Goal: Information Seeking & Learning: Learn about a topic

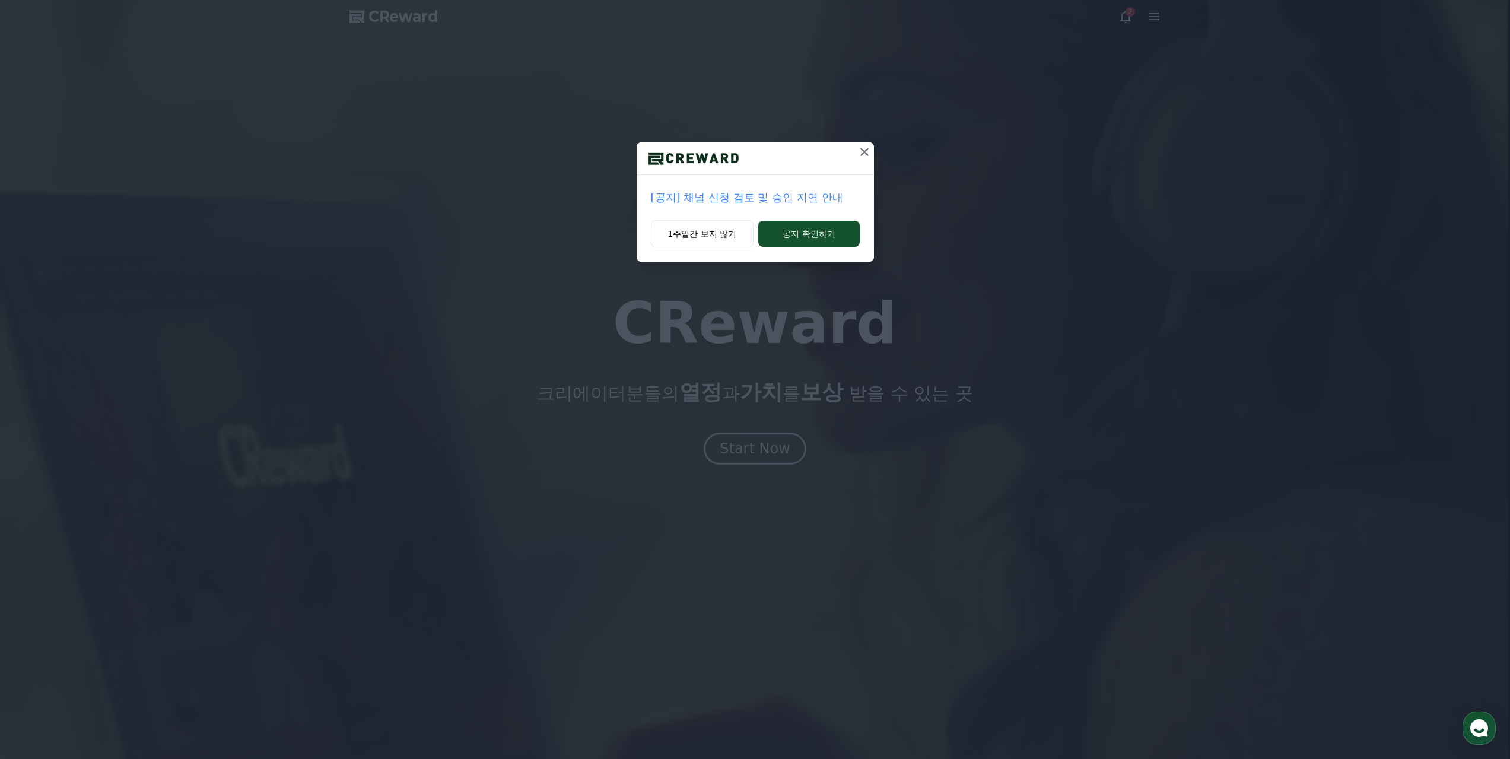
click at [844, 165] on div at bounding box center [755, 158] width 237 height 33
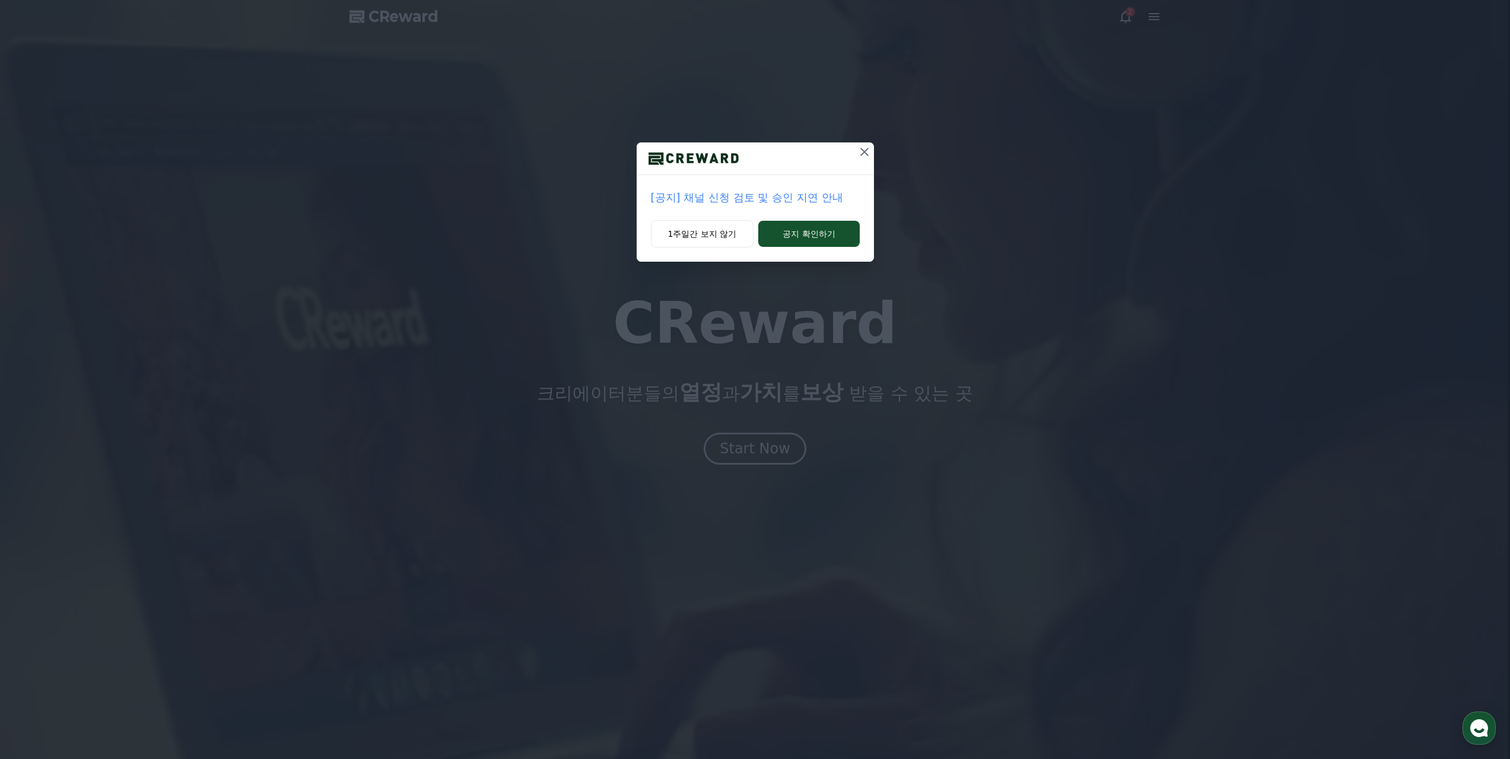
click at [844, 153] on icon at bounding box center [864, 152] width 14 height 14
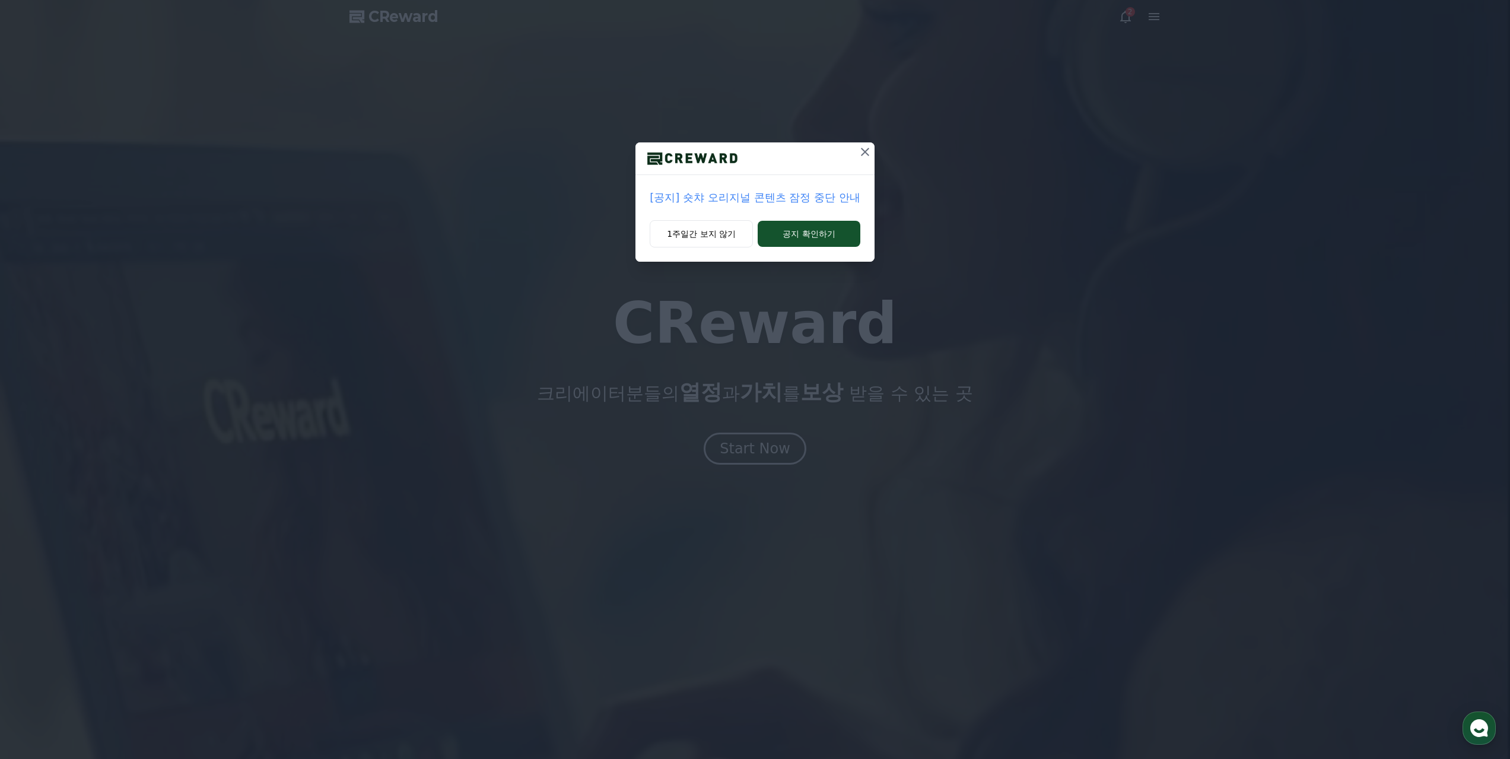
click at [844, 148] on div "[공지] 숏챠 오리지널 콘텐츠 잠정 중단 안내 1주일간 보지 않기 공지 확인하기" at bounding box center [755, 140] width 1510 height 281
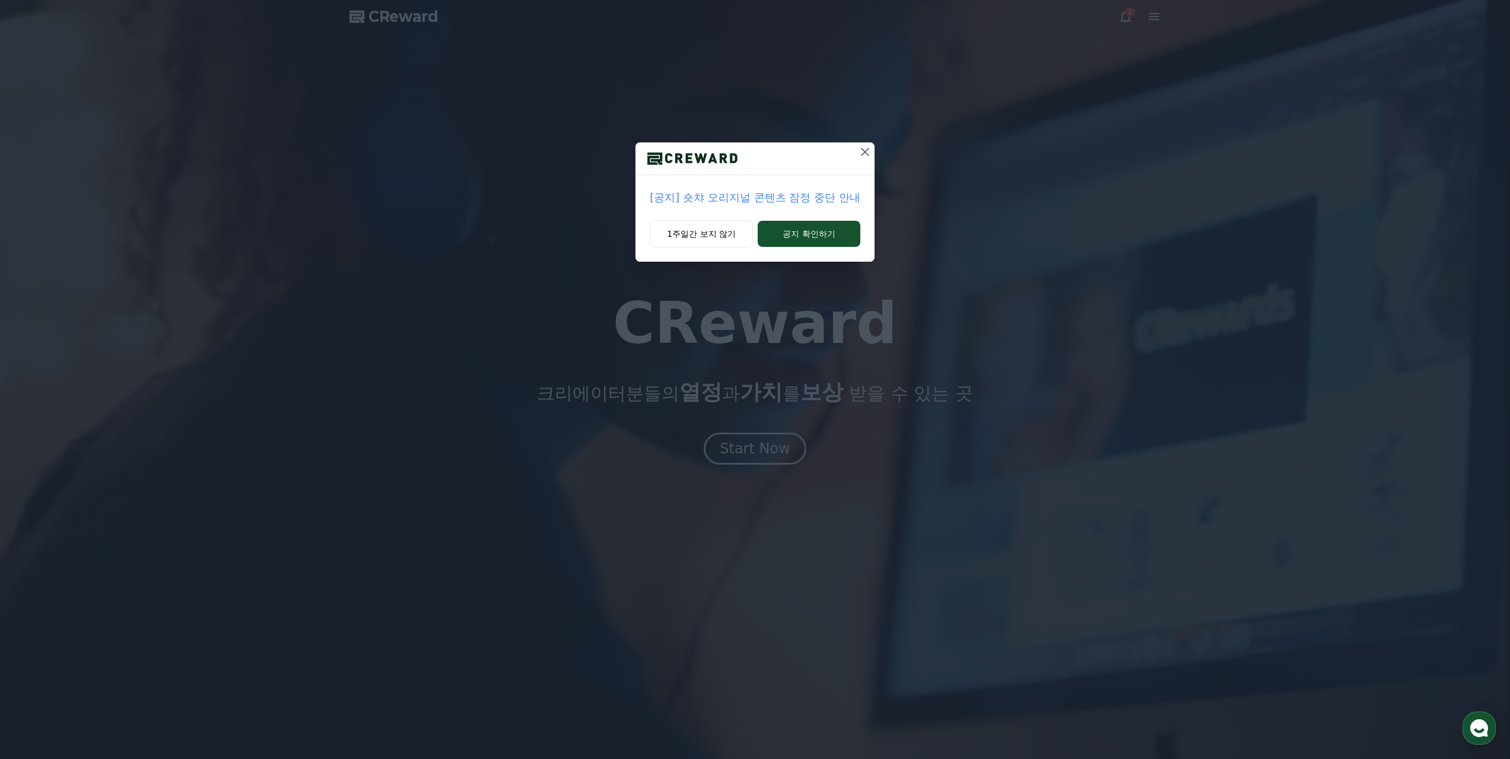
click at [844, 148] on icon at bounding box center [865, 152] width 14 height 14
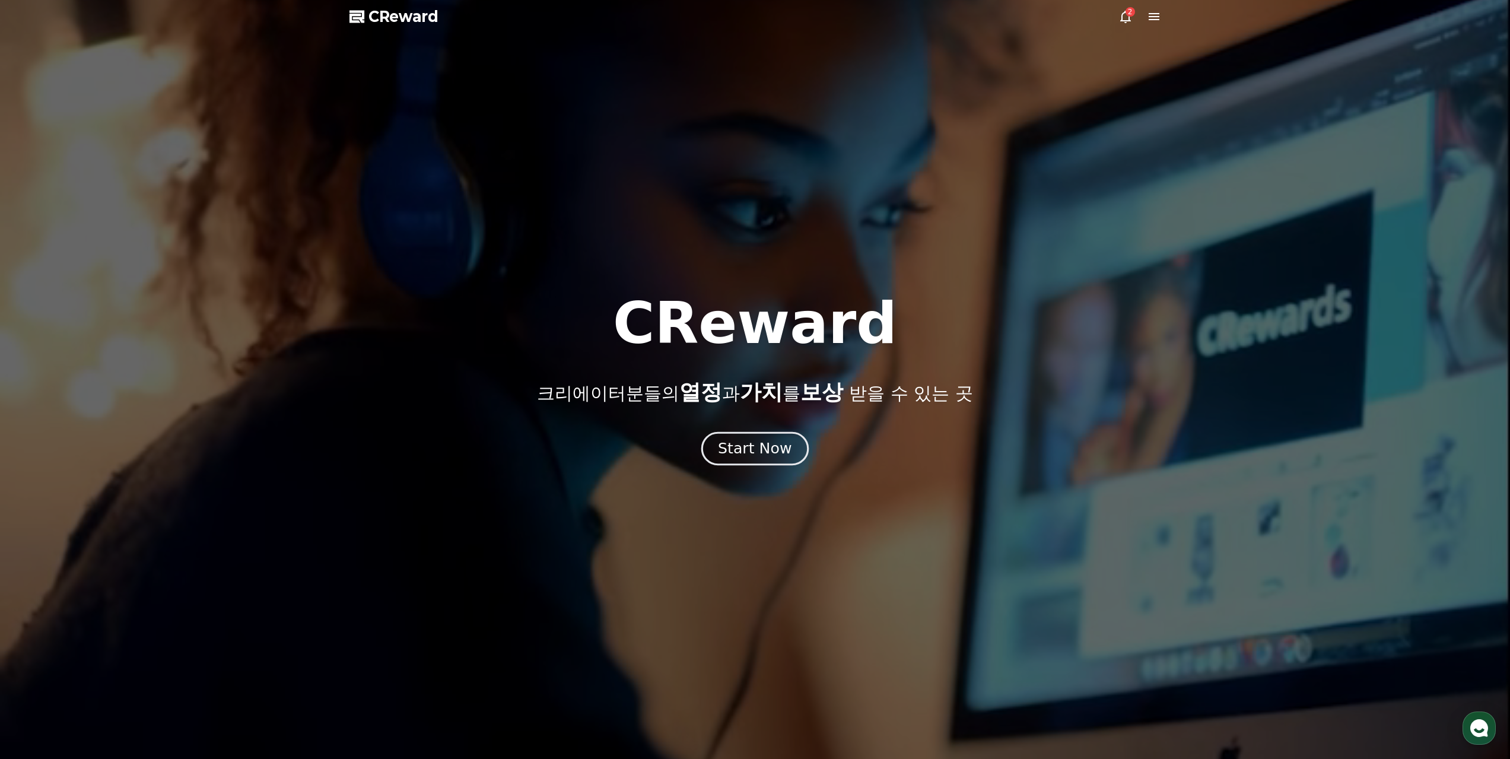
click at [752, 453] on div "Start Now" at bounding box center [755, 448] width 74 height 20
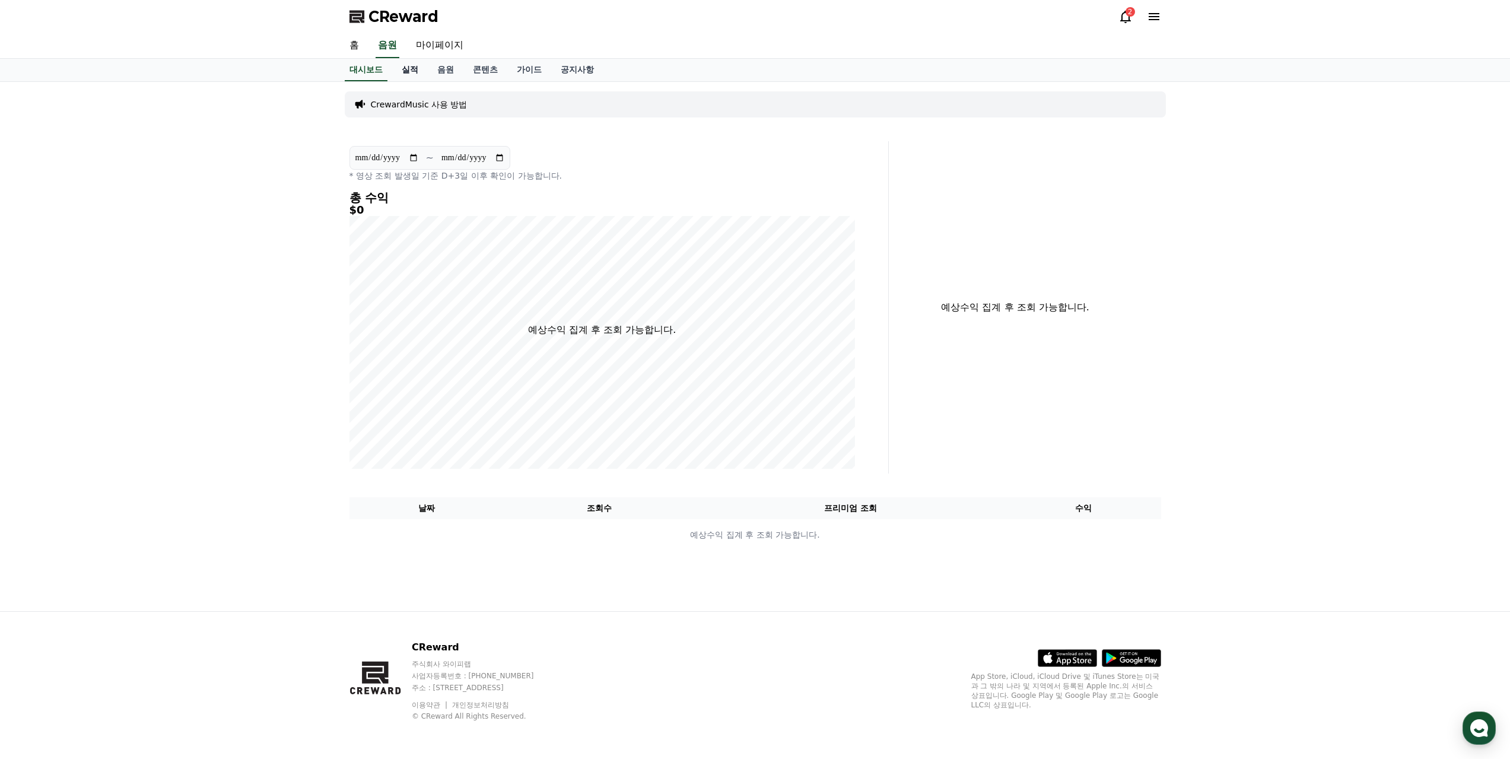
click at [418, 66] on link "실적" at bounding box center [410, 70] width 36 height 23
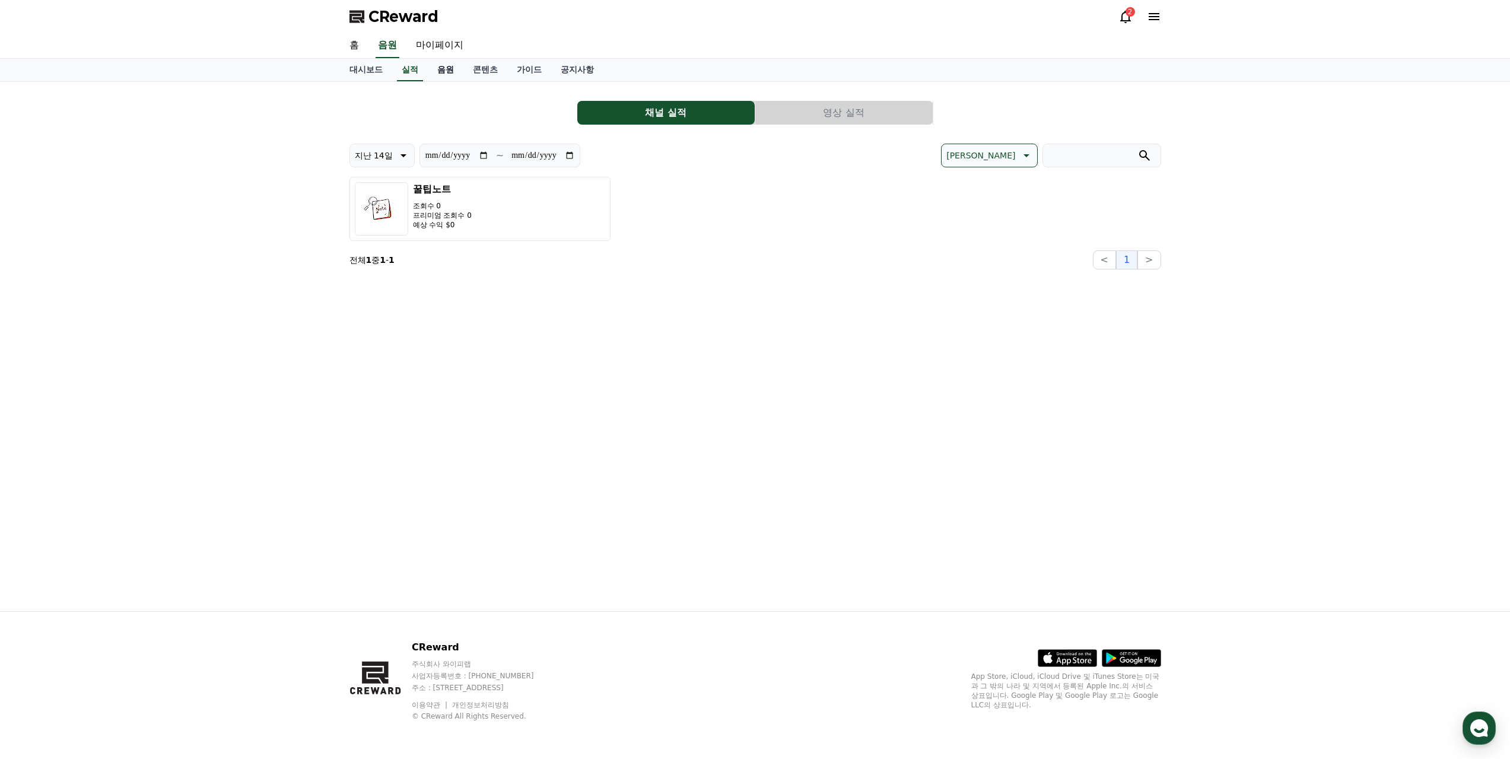
click at [447, 73] on link "음원" at bounding box center [446, 70] width 36 height 23
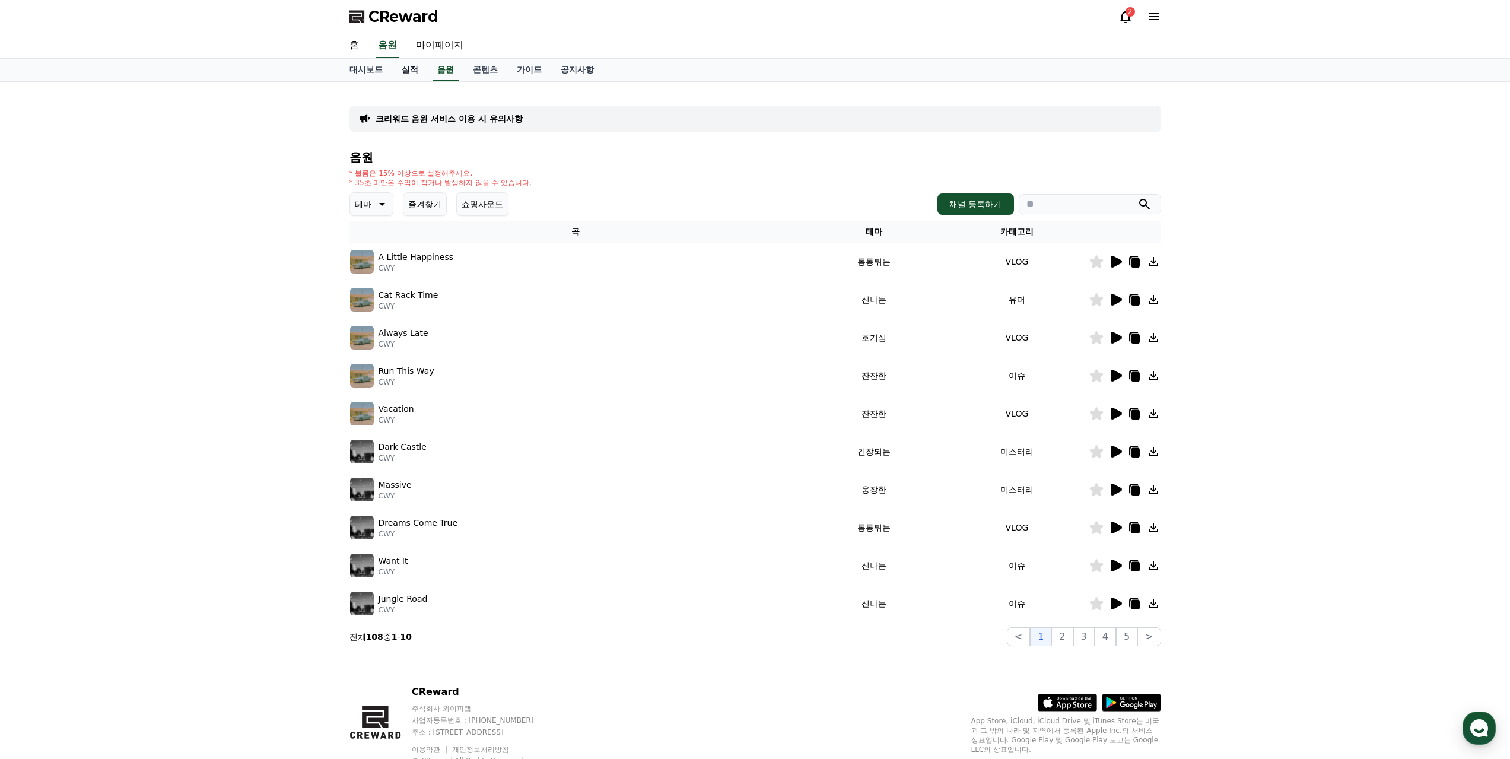
click at [415, 79] on link "실적" at bounding box center [410, 70] width 36 height 23
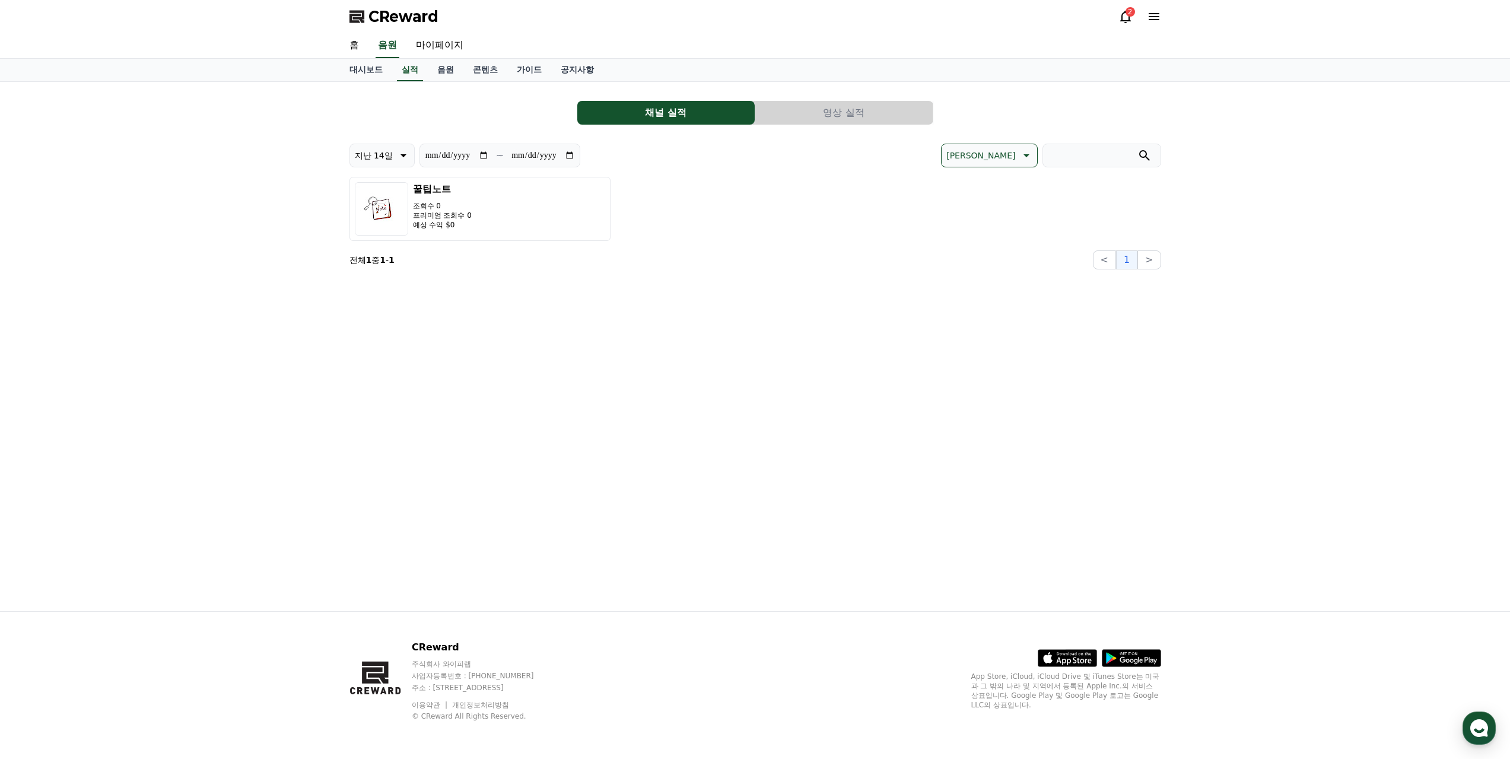
click at [457, 88] on div "**********" at bounding box center [755, 180] width 821 height 187
click at [450, 81] on div "대시보드 실적 음원 콘텐츠 가이드 공지사항" at bounding box center [755, 70] width 1510 height 23
click at [449, 77] on link "음원" at bounding box center [446, 70] width 36 height 23
click at [451, 66] on link "음원" at bounding box center [446, 70] width 26 height 23
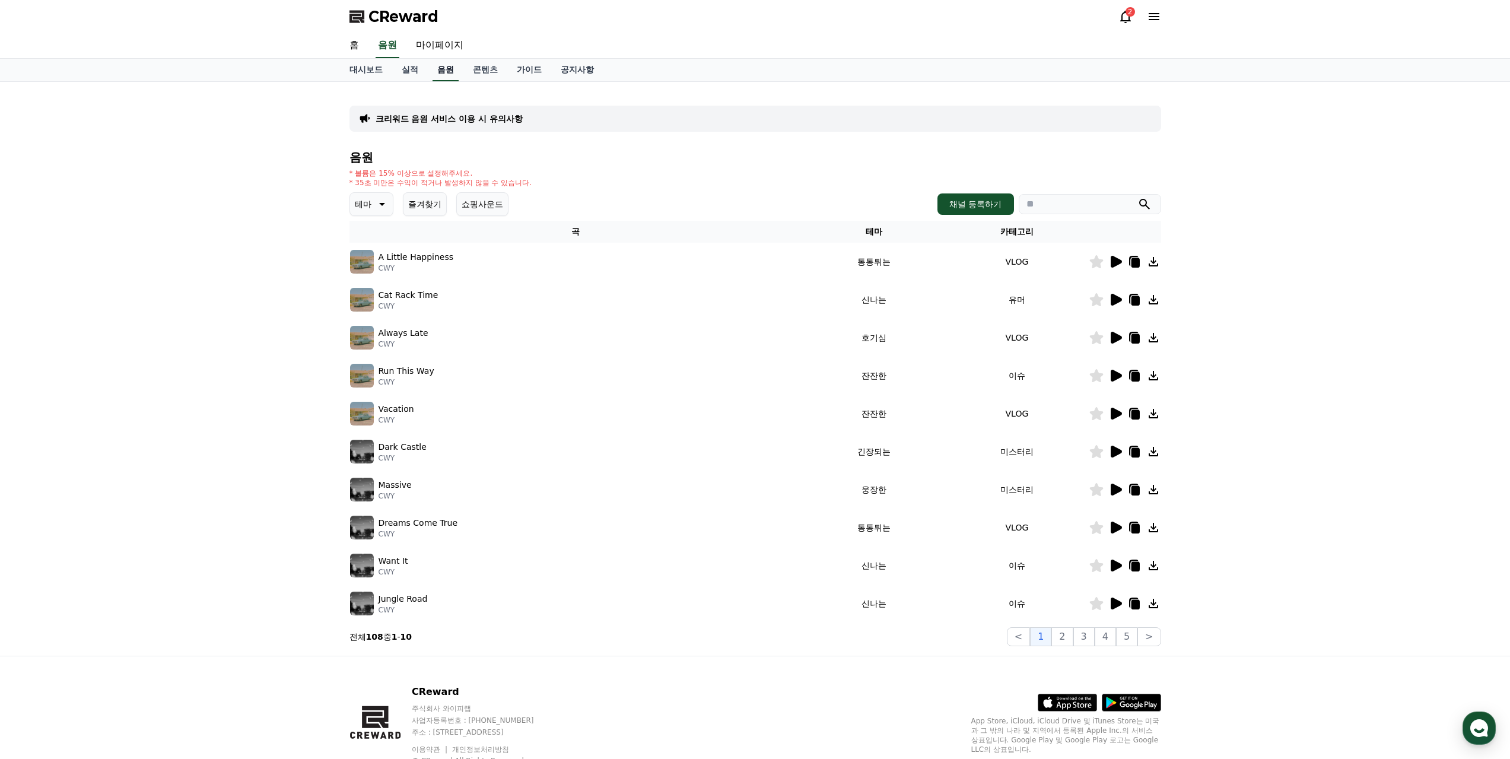
click at [451, 66] on link "음원" at bounding box center [446, 70] width 26 height 23
click at [844, 376] on icon at bounding box center [1116, 376] width 11 height 12
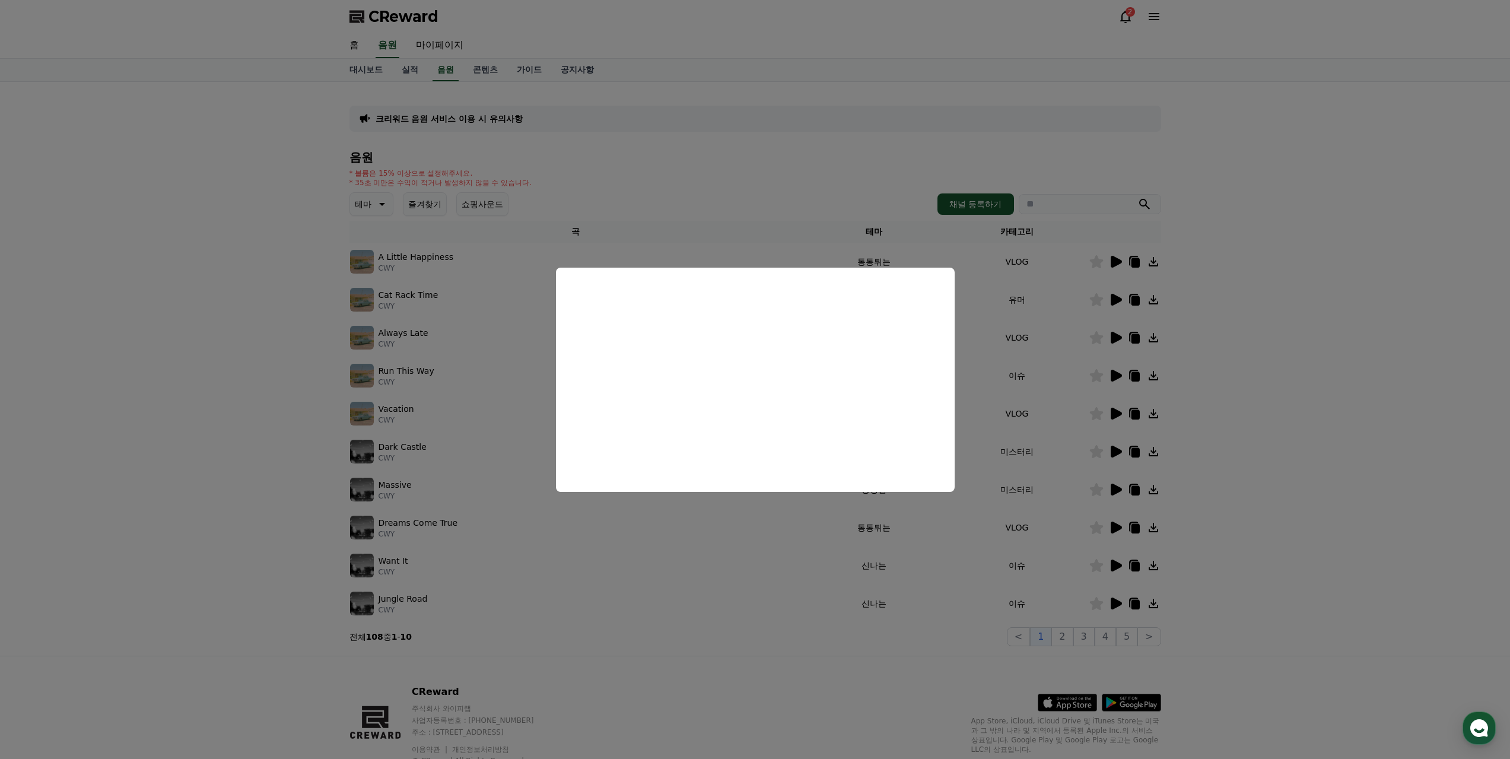
click at [119, 440] on button "close modal" at bounding box center [755, 379] width 1510 height 759
click at [644, 395] on td "Vacation CWY" at bounding box center [575, 414] width 453 height 38
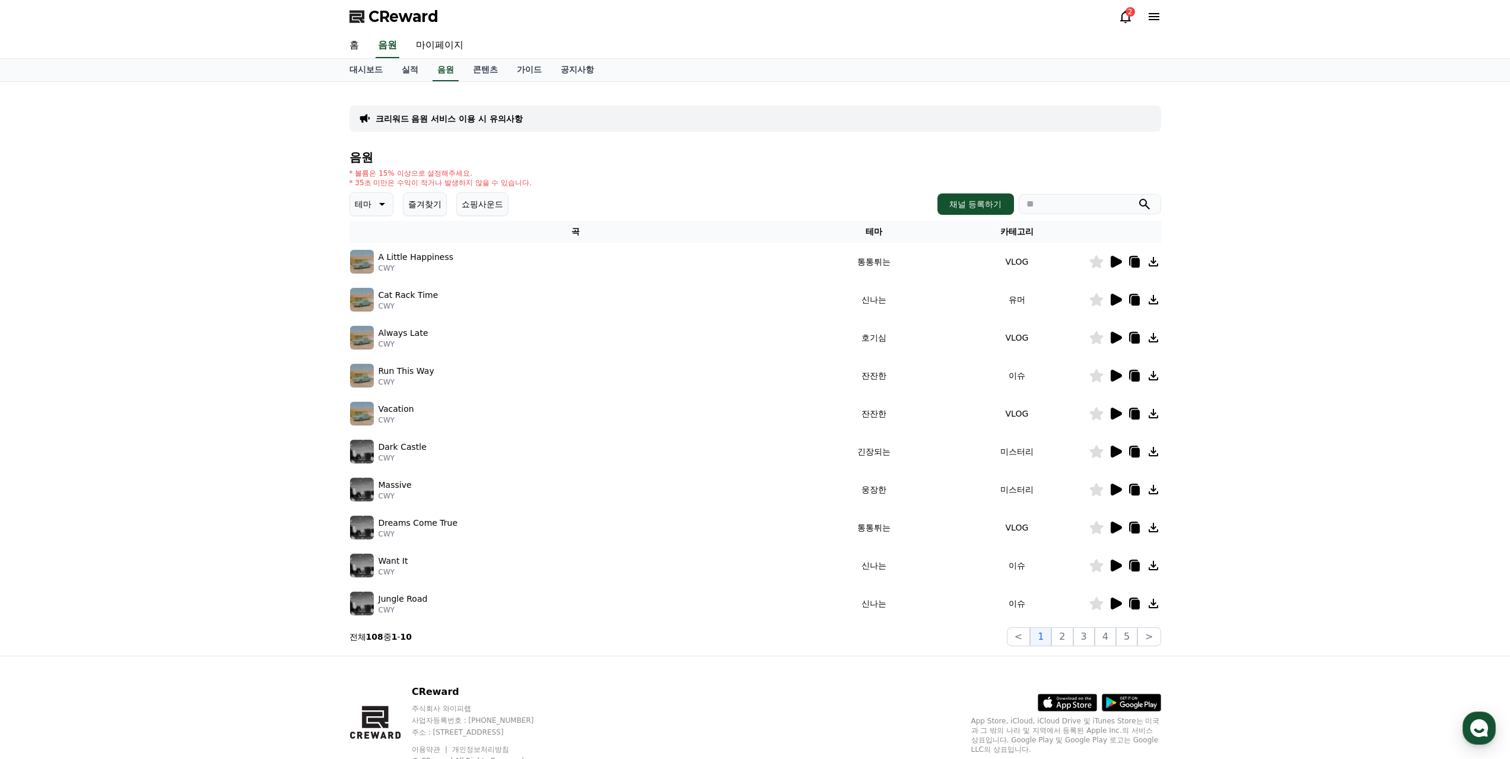
click at [375, 206] on icon at bounding box center [381, 204] width 14 height 14
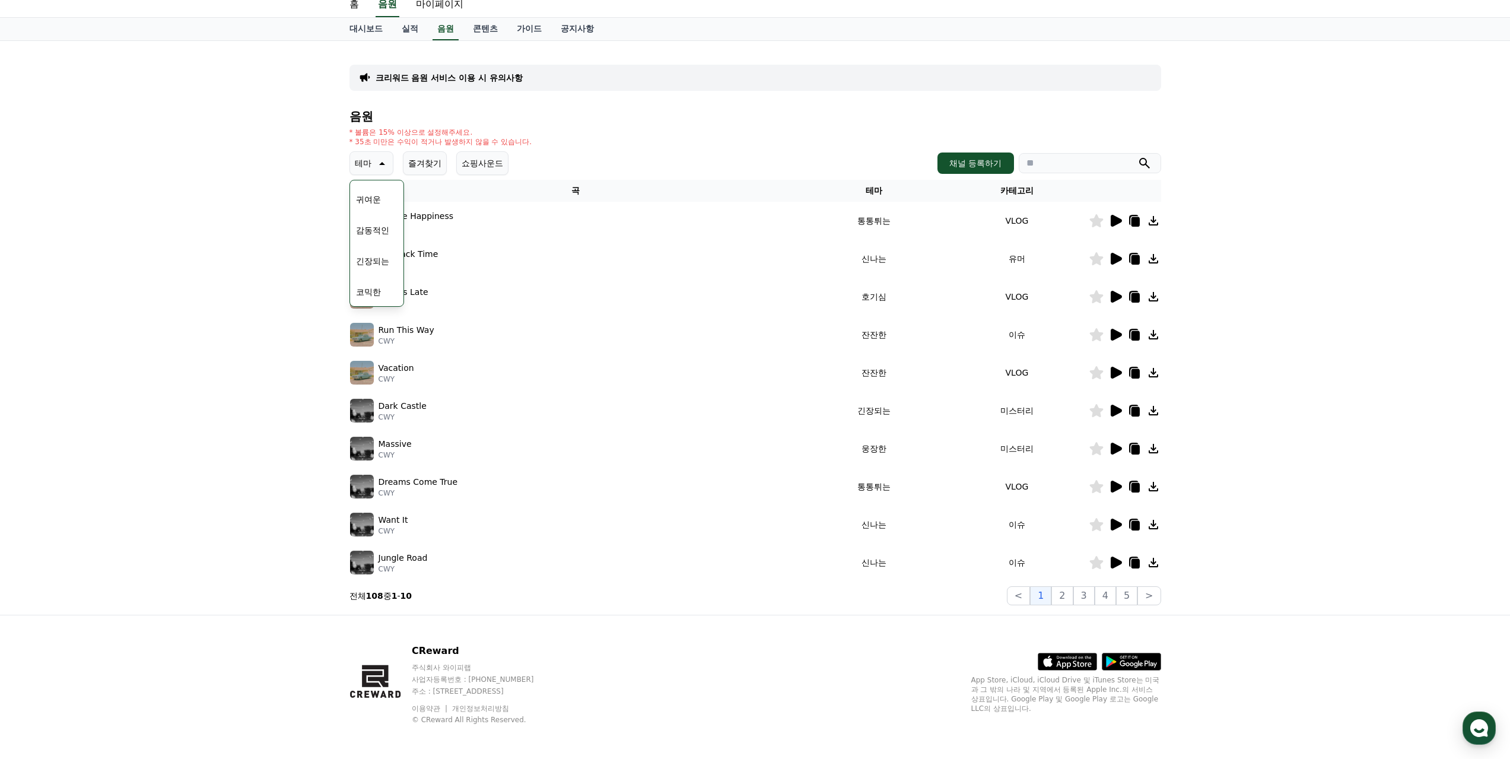
scroll to position [44, 0]
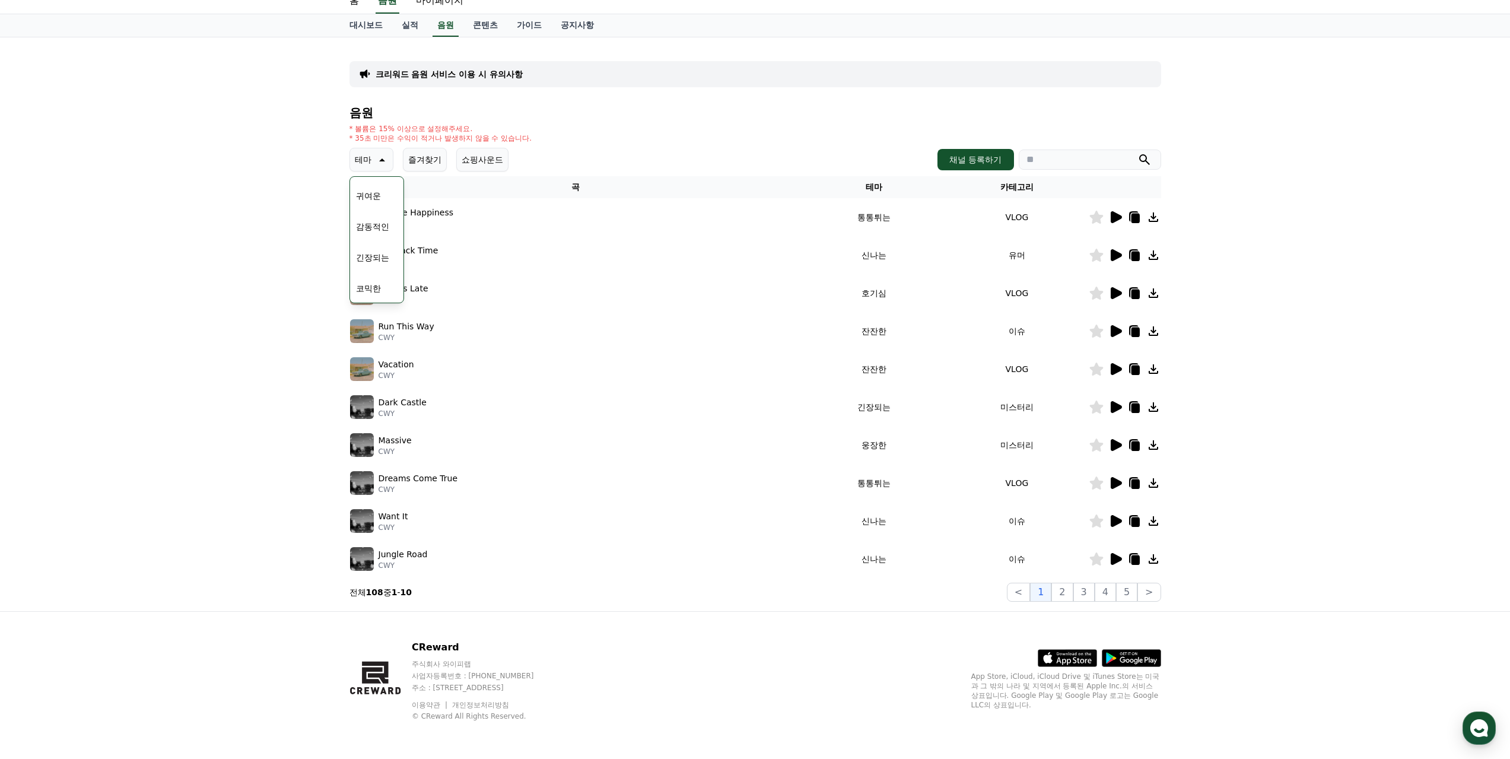
click at [285, 323] on div "크리워드 음원 서비스 이용 시 유의사항 음원 * 볼륨은 15% 이상으로 설정해주세요. * 35초 미만은 수익이 적거나 발생하지 않을 수 있습니…" at bounding box center [755, 324] width 1510 height 574
click at [844, 221] on icon at bounding box center [1116, 217] width 11 height 12
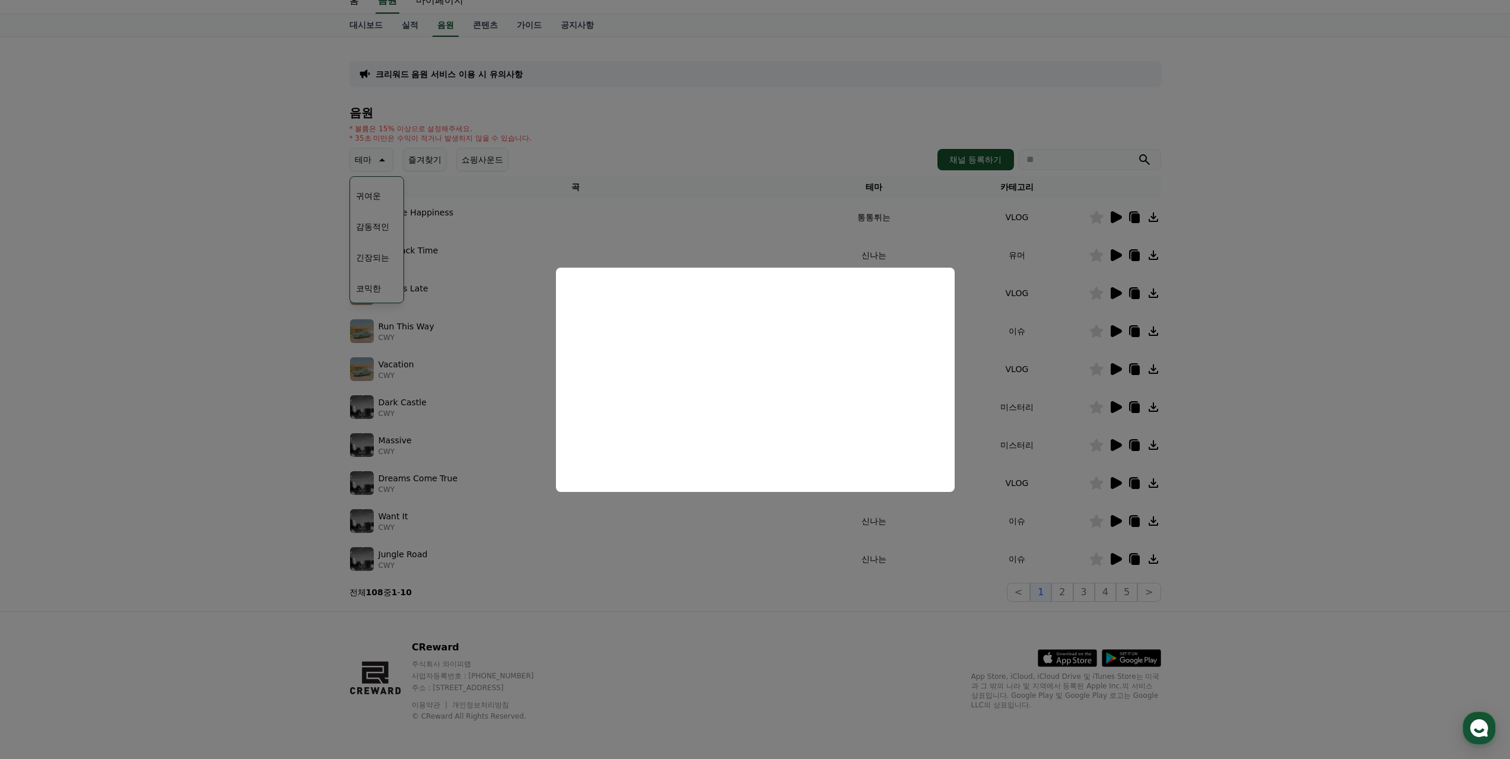
click at [844, 368] on button "close modal" at bounding box center [755, 379] width 1510 height 759
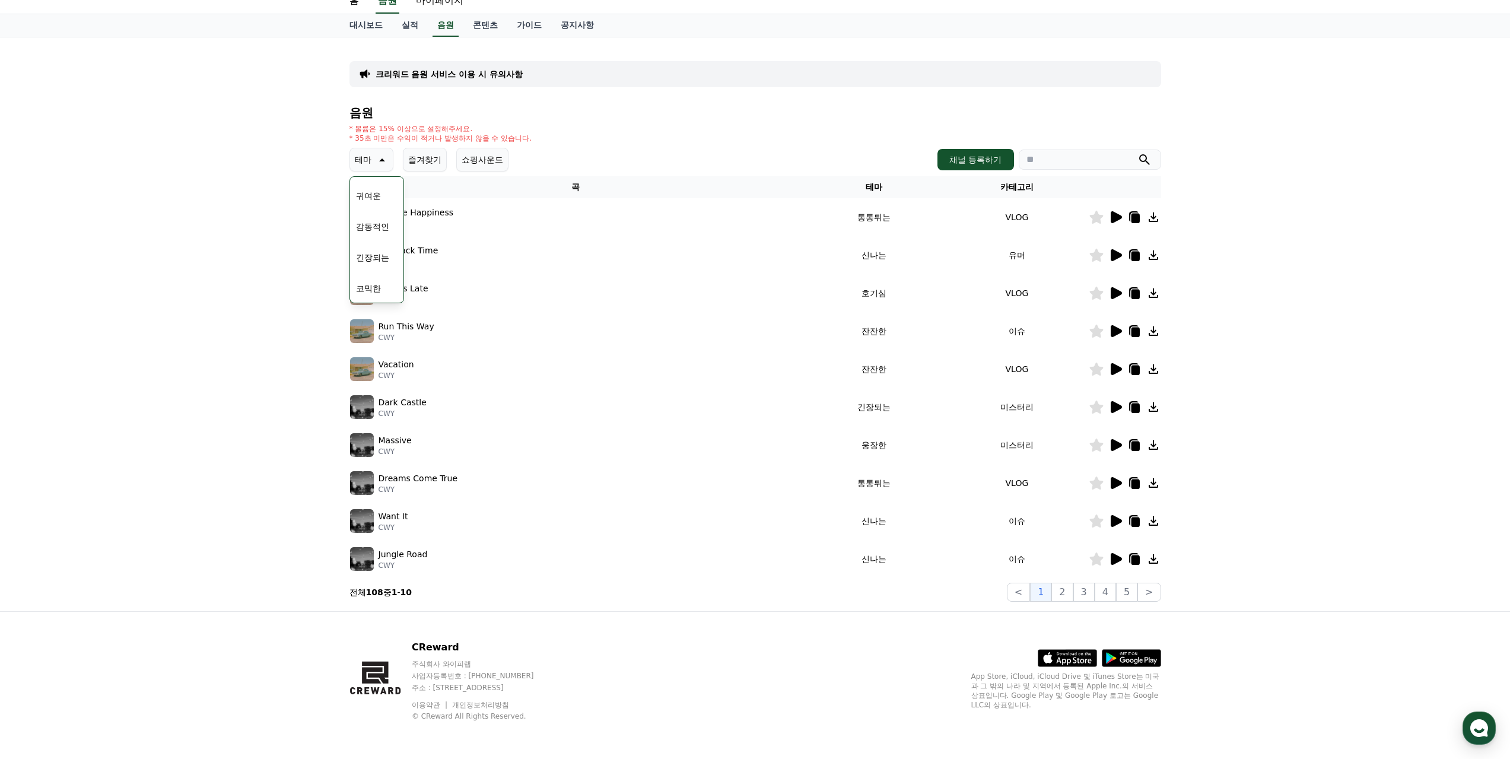
click at [844, 257] on icon at bounding box center [1116, 255] width 11 height 12
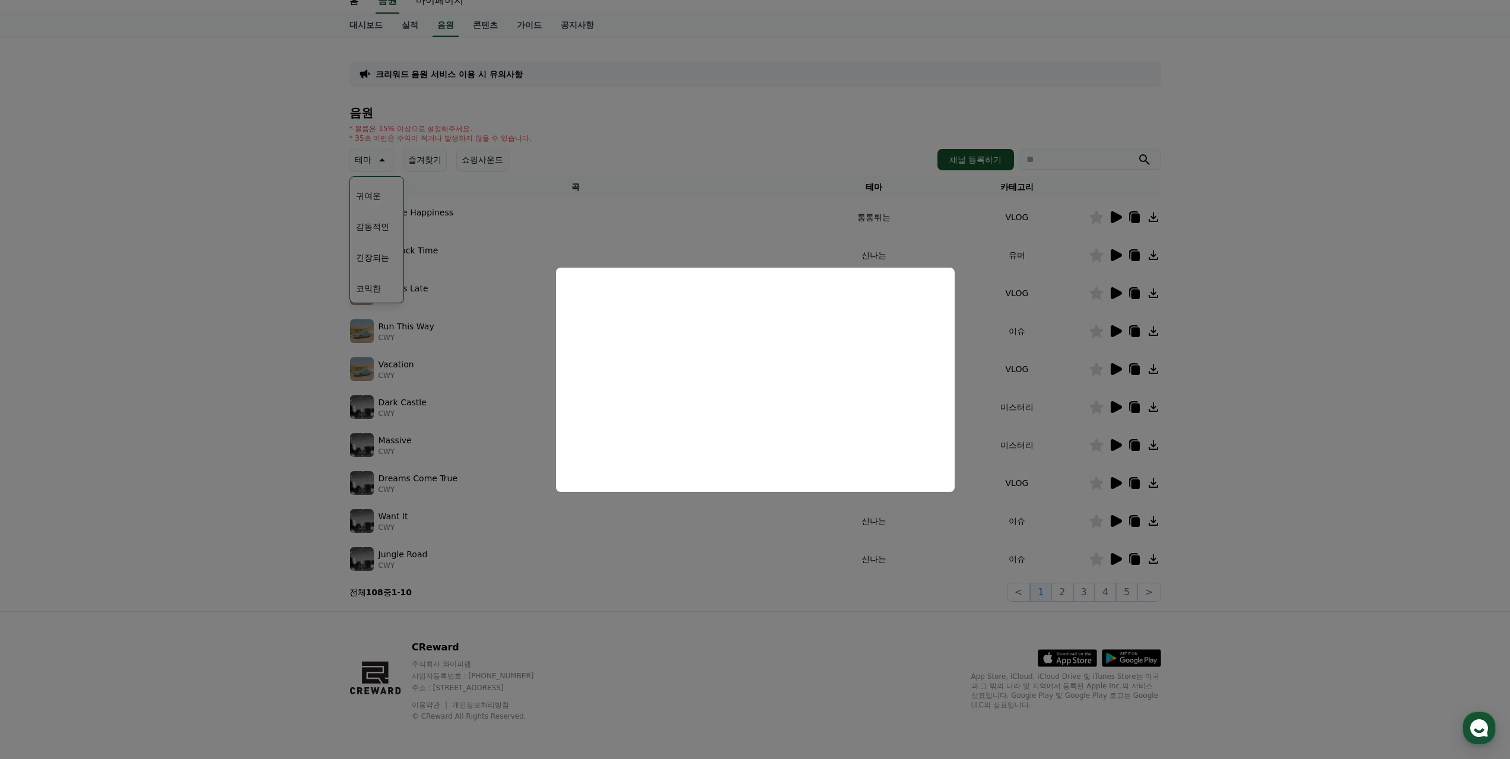
click at [844, 316] on button "close modal" at bounding box center [755, 379] width 1510 height 759
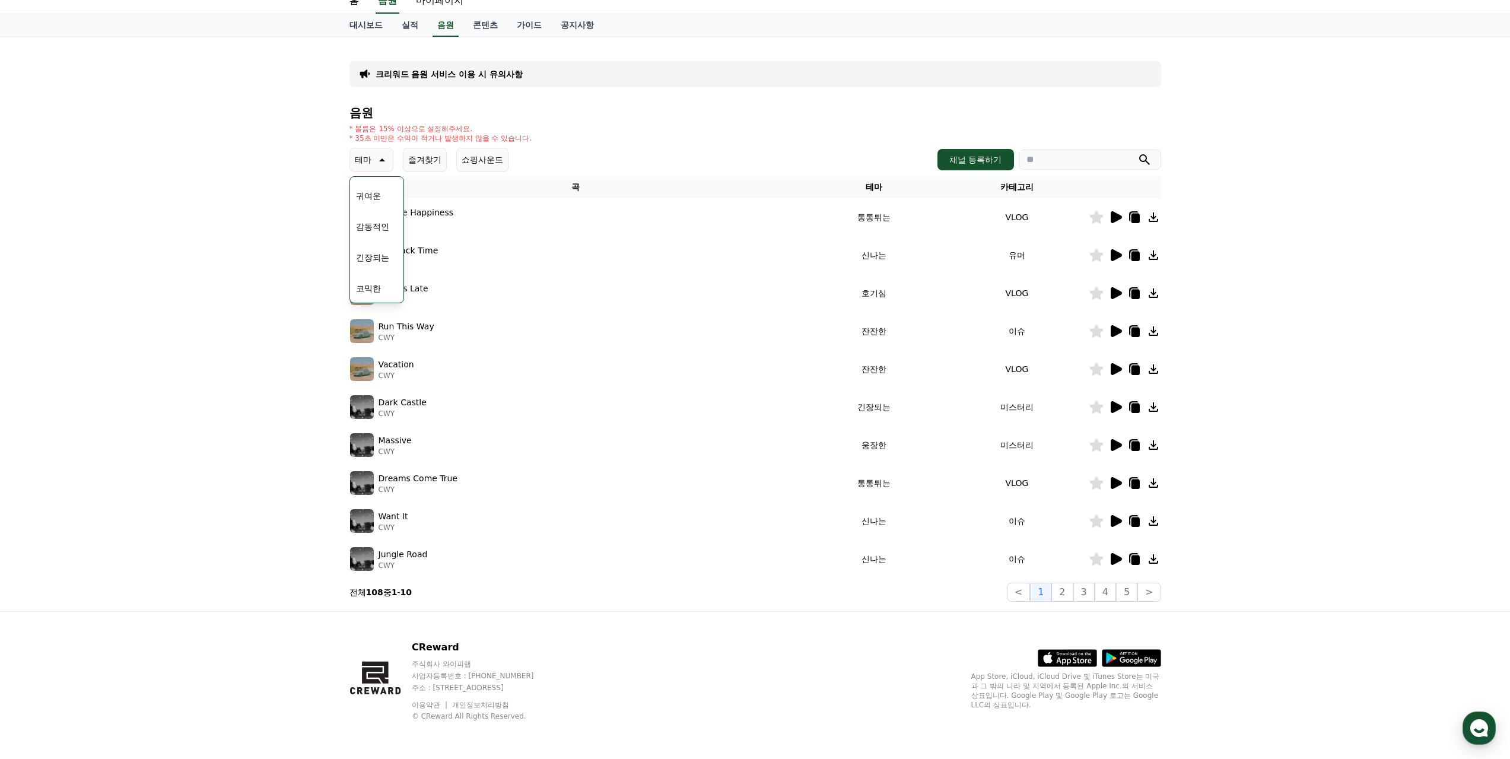
click at [844, 298] on icon at bounding box center [1096, 293] width 14 height 13
click at [844, 294] on icon at bounding box center [1116, 293] width 11 height 12
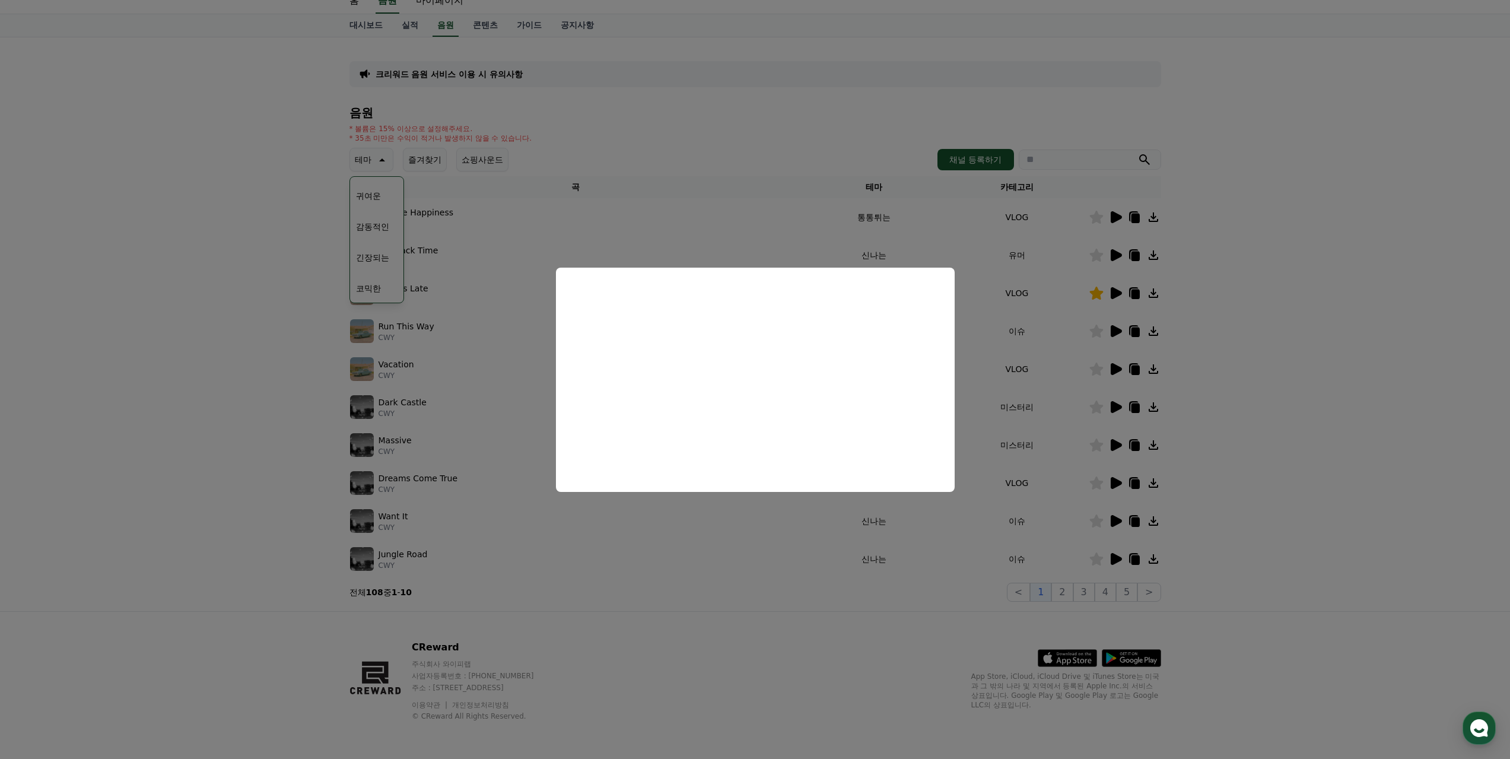
click at [844, 324] on button "close modal" at bounding box center [755, 379] width 1510 height 759
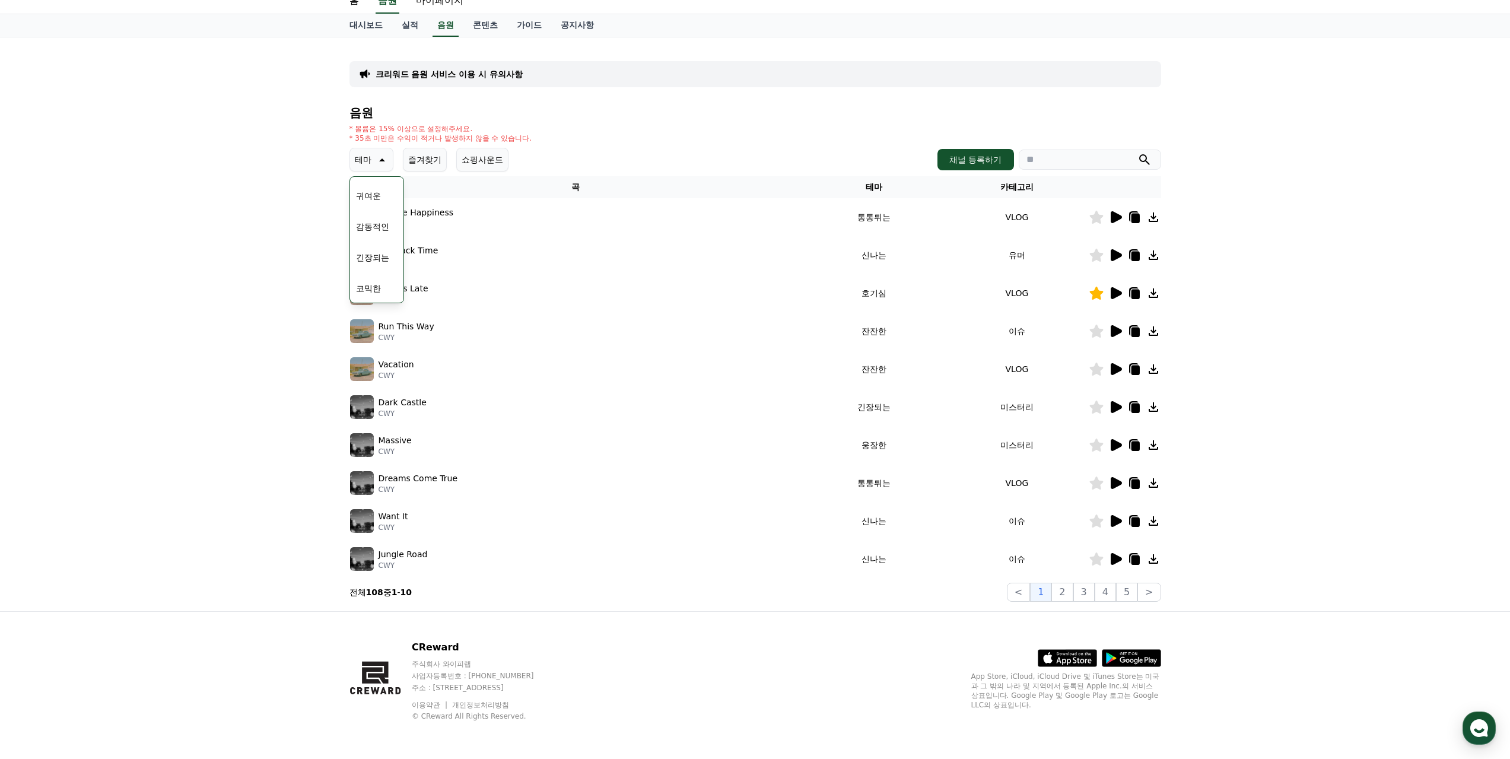
click at [844, 298] on icon at bounding box center [1096, 293] width 14 height 13
click at [844, 489] on icon at bounding box center [1115, 483] width 14 height 14
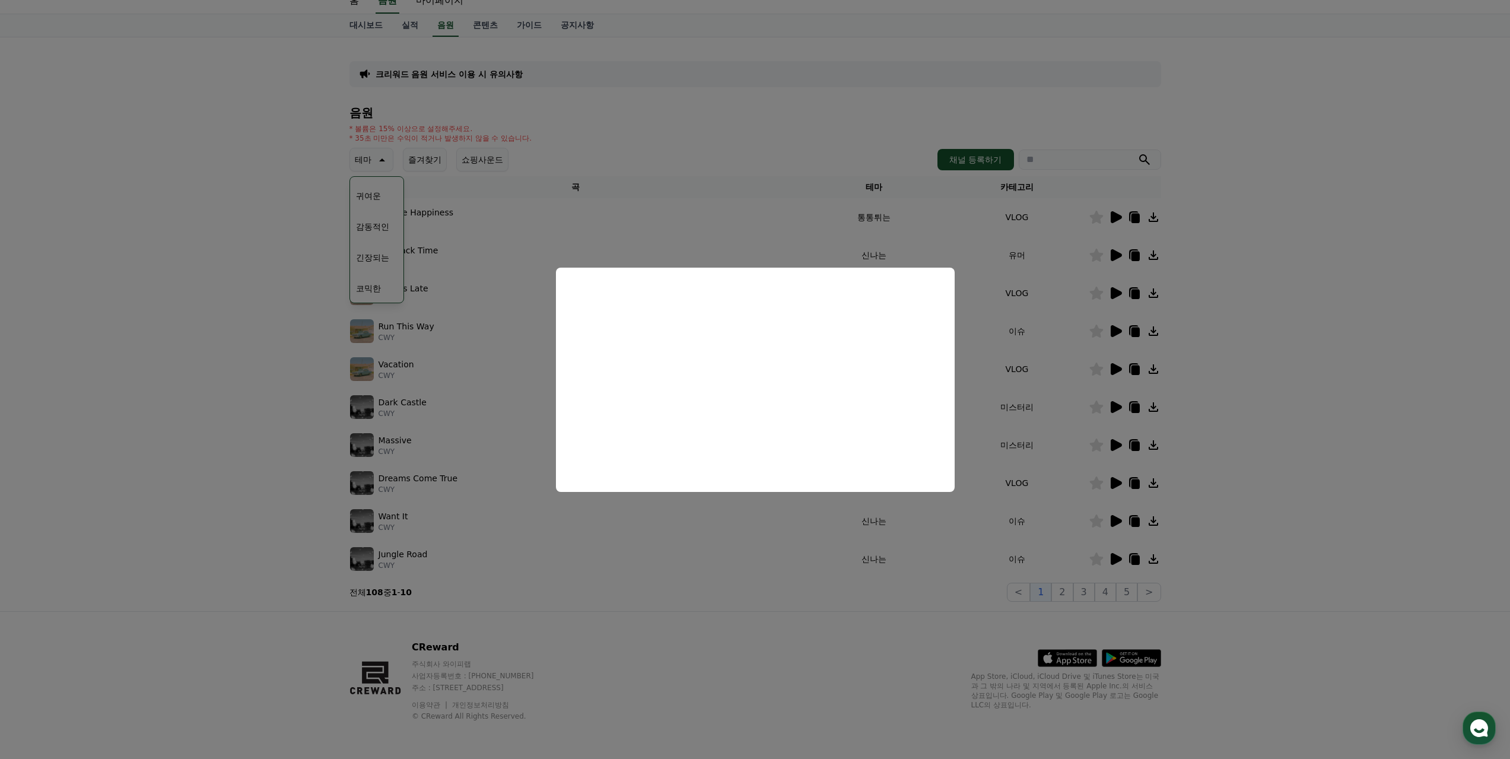
click at [812, 544] on button "close modal" at bounding box center [755, 379] width 1510 height 759
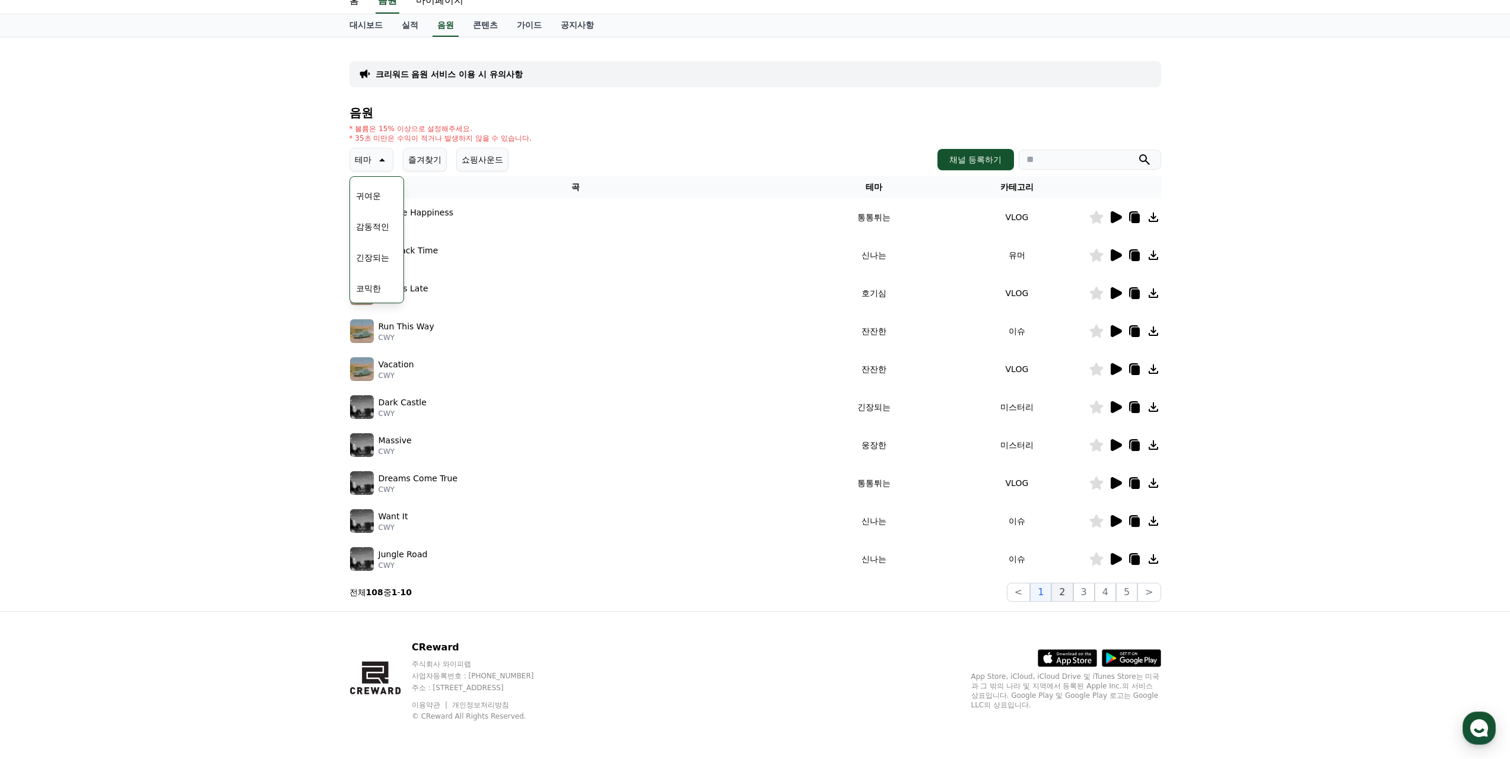
click at [844, 544] on button "2" at bounding box center [1061, 592] width 21 height 19
click at [844, 544] on button "3" at bounding box center [1083, 592] width 21 height 19
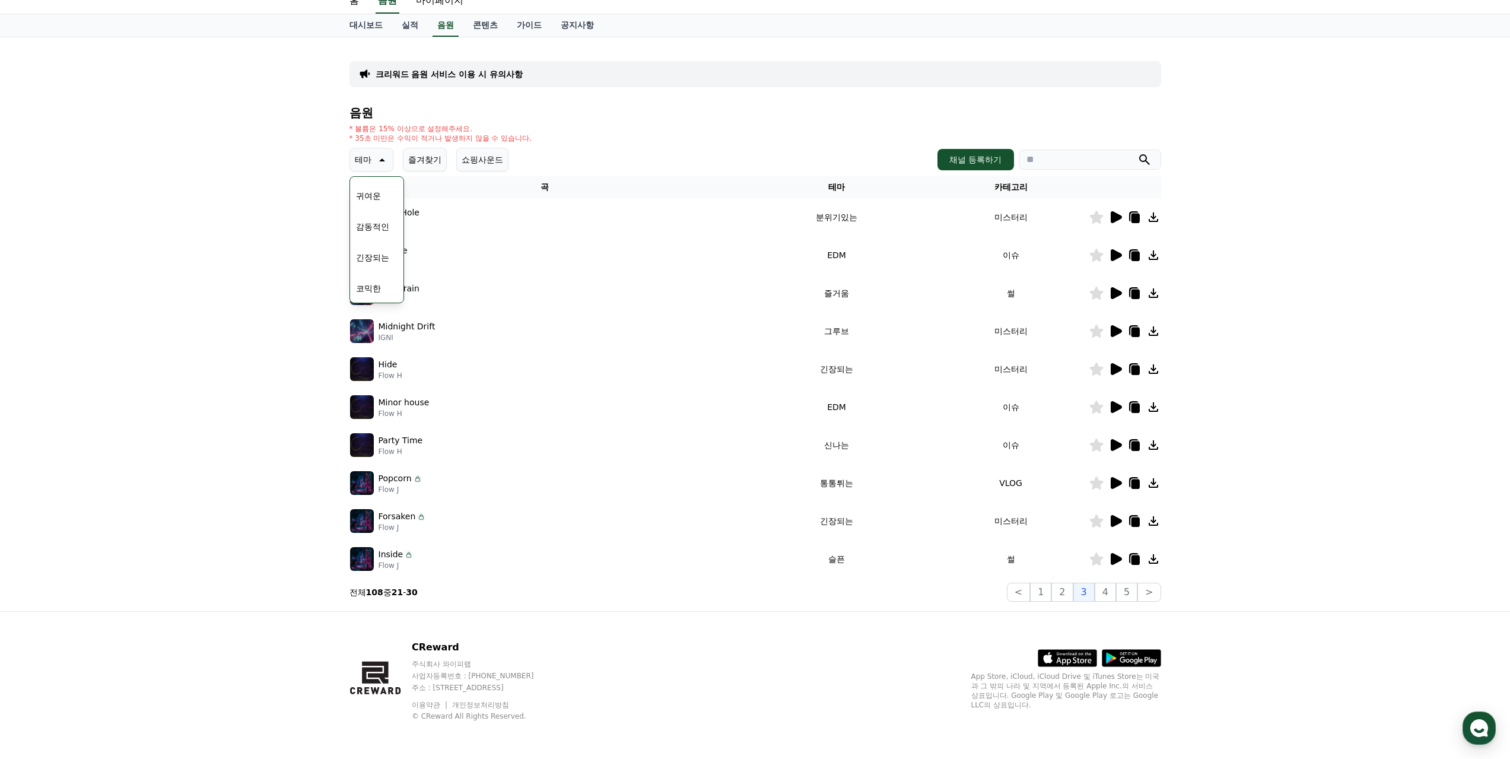
click at [844, 294] on icon at bounding box center [1116, 293] width 11 height 12
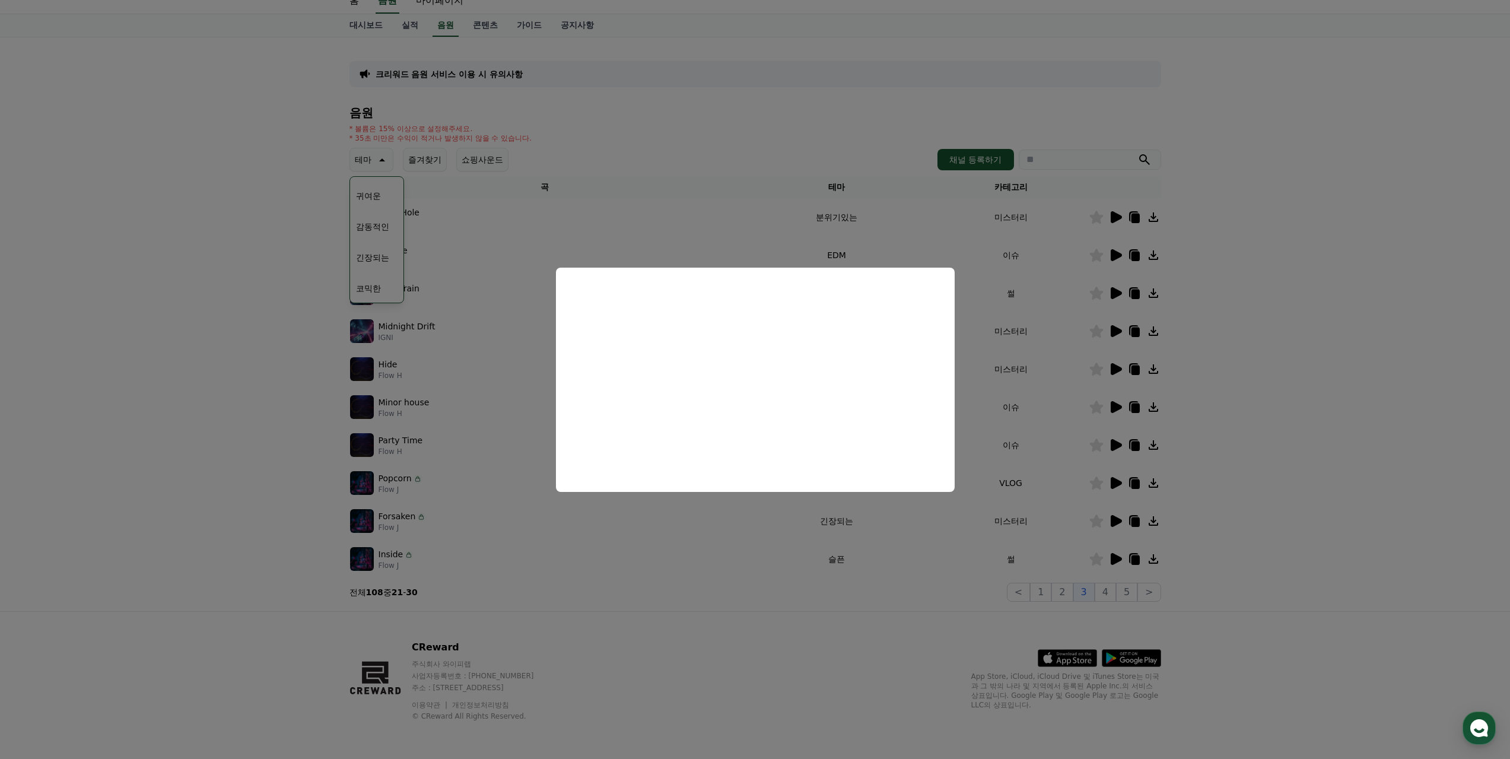
click at [676, 544] on button "close modal" at bounding box center [755, 379] width 1510 height 759
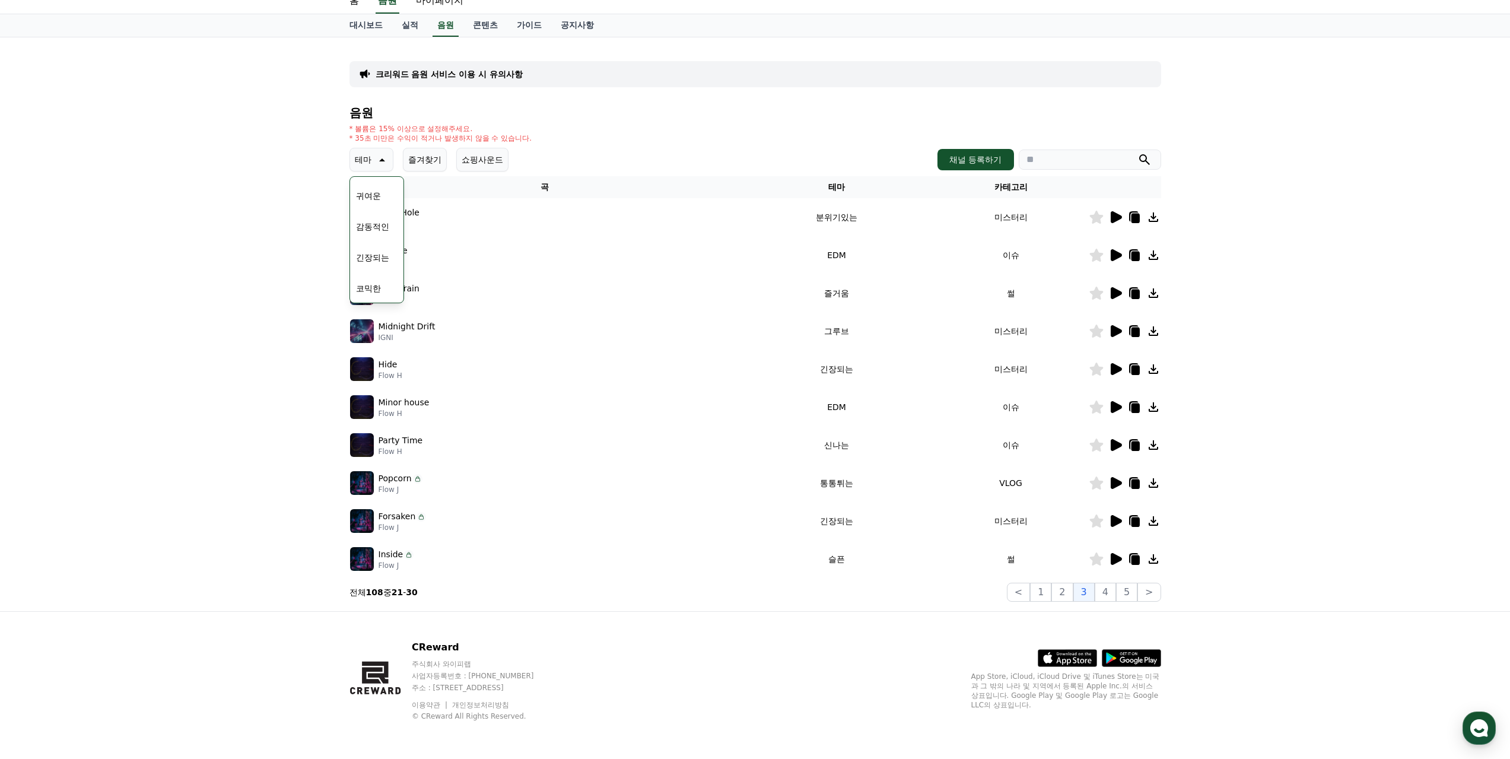
click at [676, 544] on section "전체 108 중 21 - 30 < 1 2 3 4 5 >" at bounding box center [755, 592] width 812 height 19
click at [844, 544] on icon at bounding box center [1116, 559] width 11 height 12
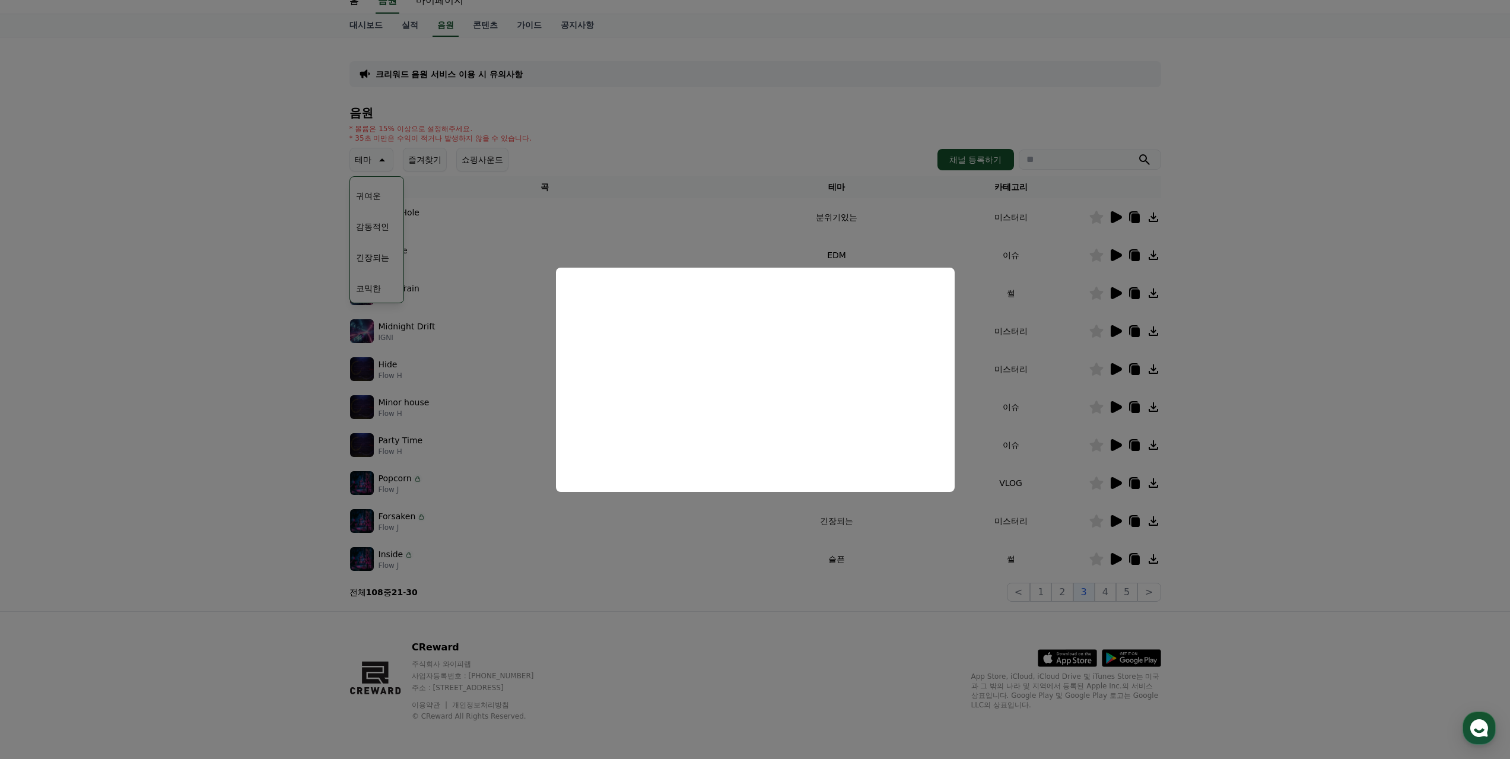
click at [810, 544] on button "close modal" at bounding box center [755, 379] width 1510 height 759
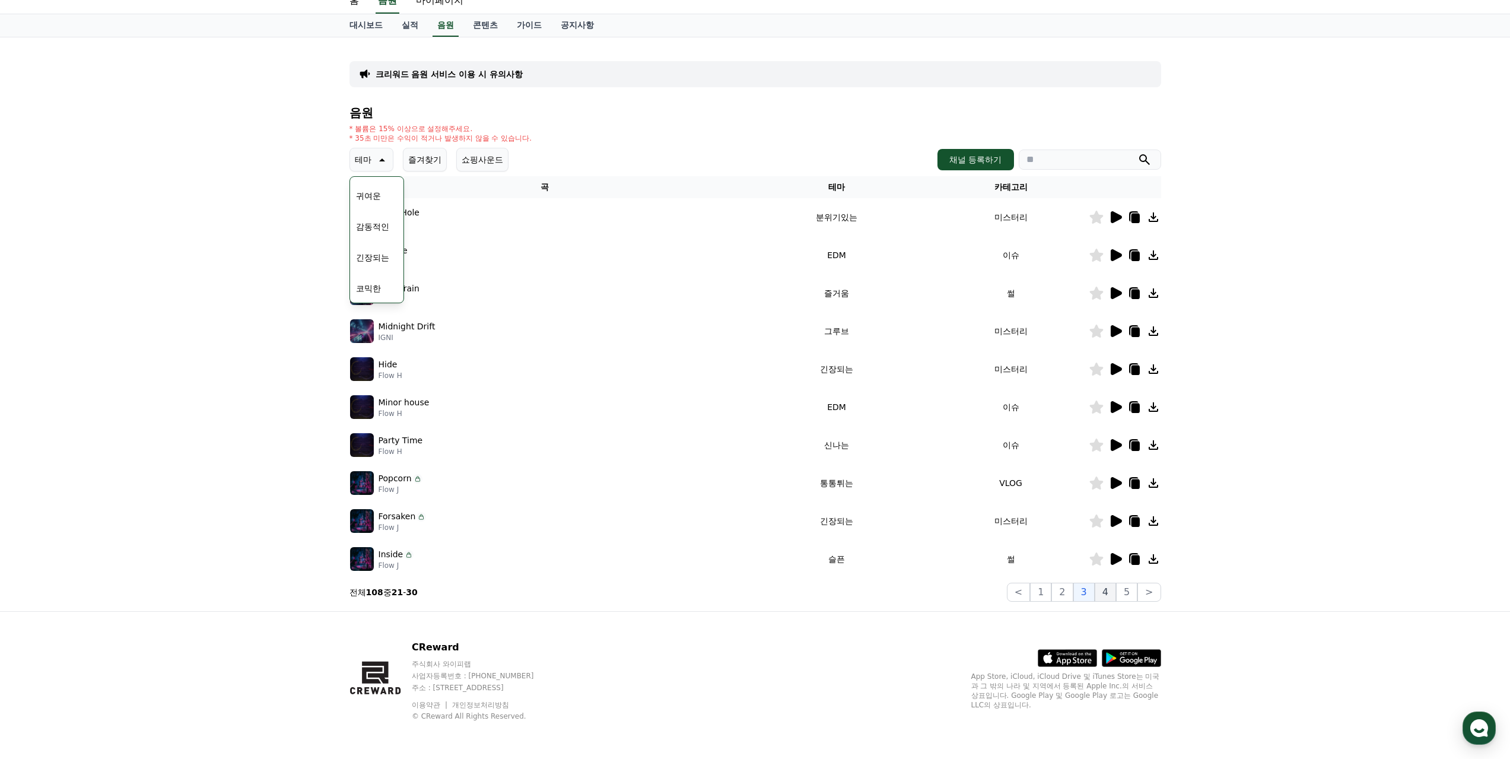
click at [844, 544] on button "4" at bounding box center [1105, 592] width 21 height 19
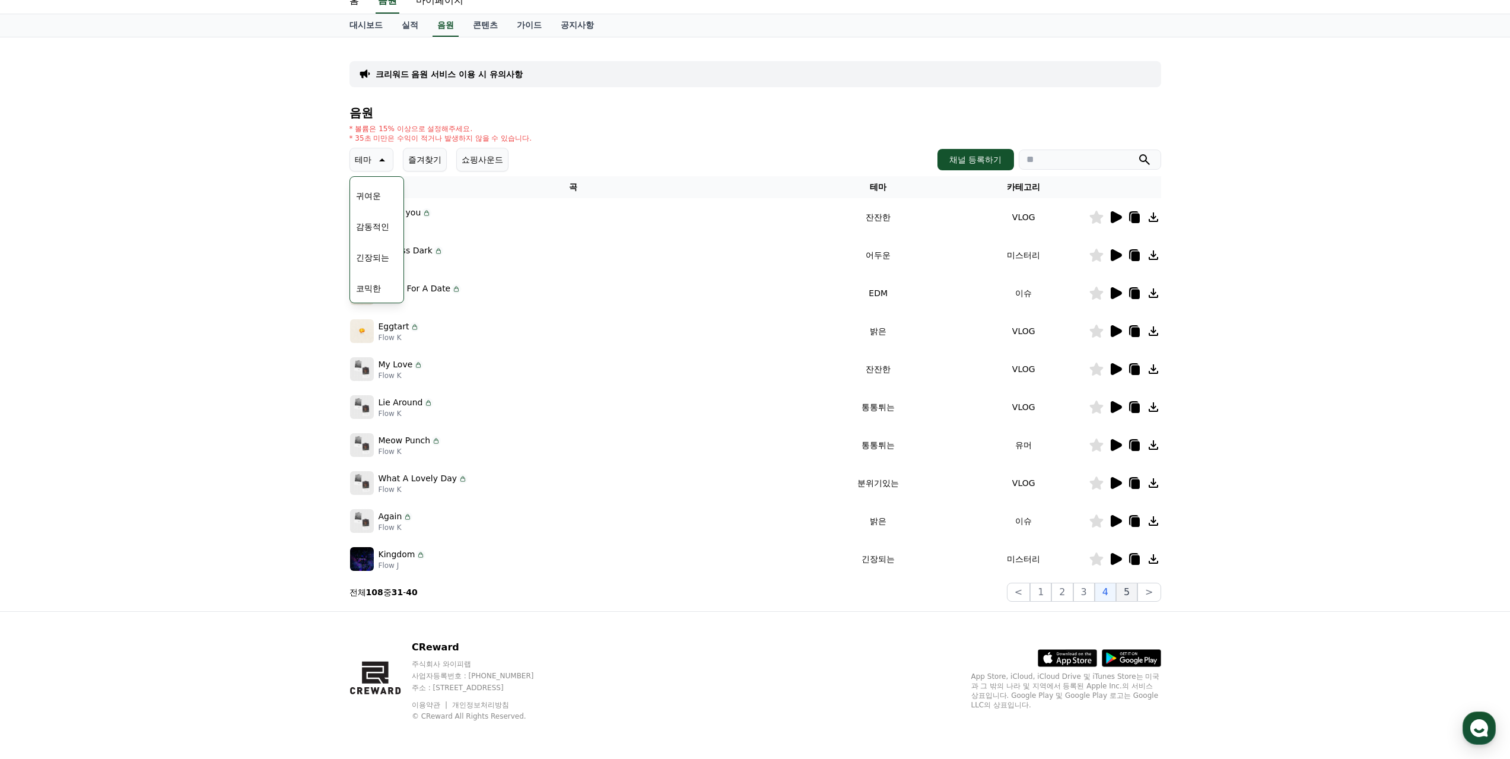
click at [844, 544] on button "5" at bounding box center [1126, 592] width 21 height 19
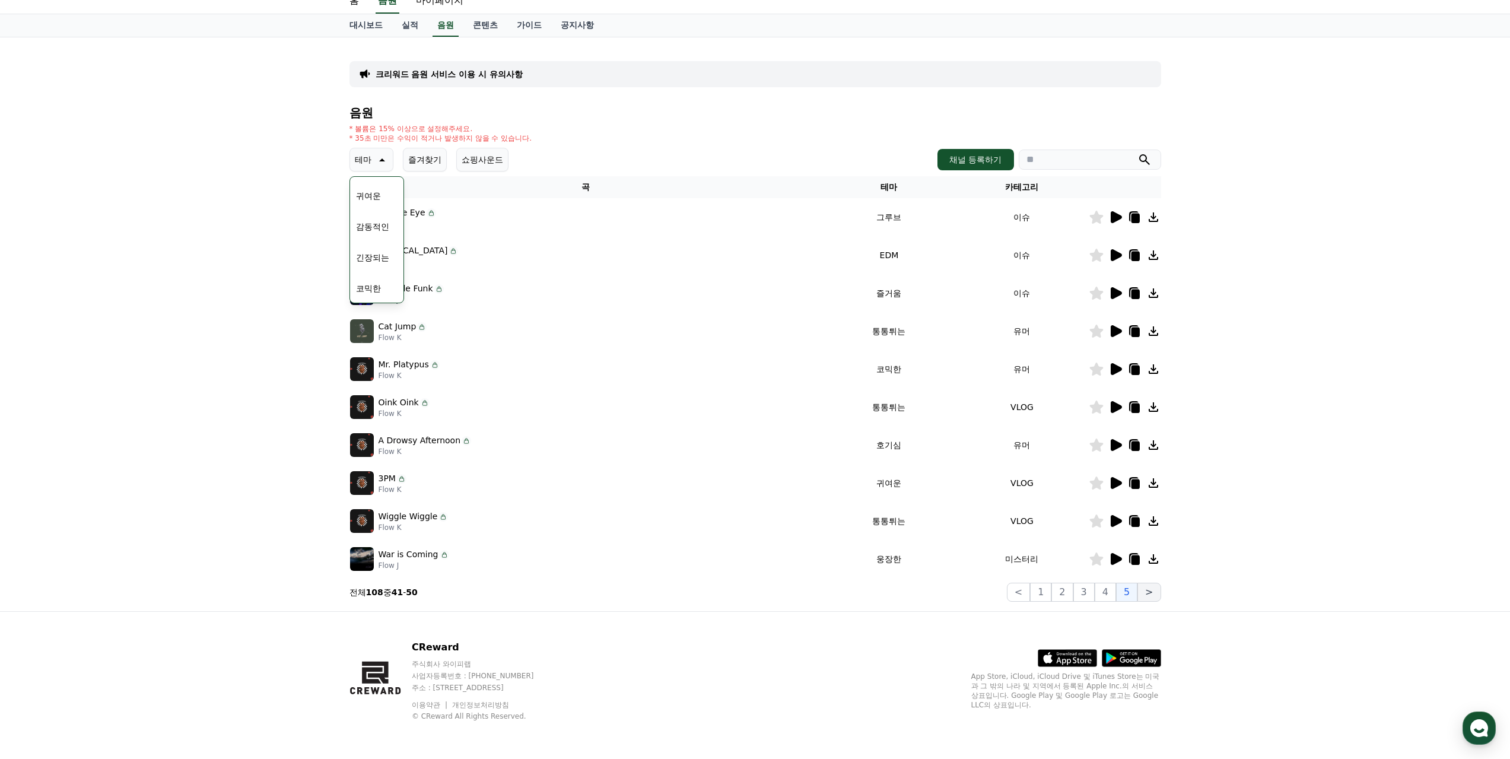
click at [844, 544] on button ">" at bounding box center [1148, 592] width 23 height 19
click at [844, 544] on button "8" at bounding box center [1077, 592] width 21 height 19
click at [844, 408] on icon at bounding box center [1116, 407] width 11 height 12
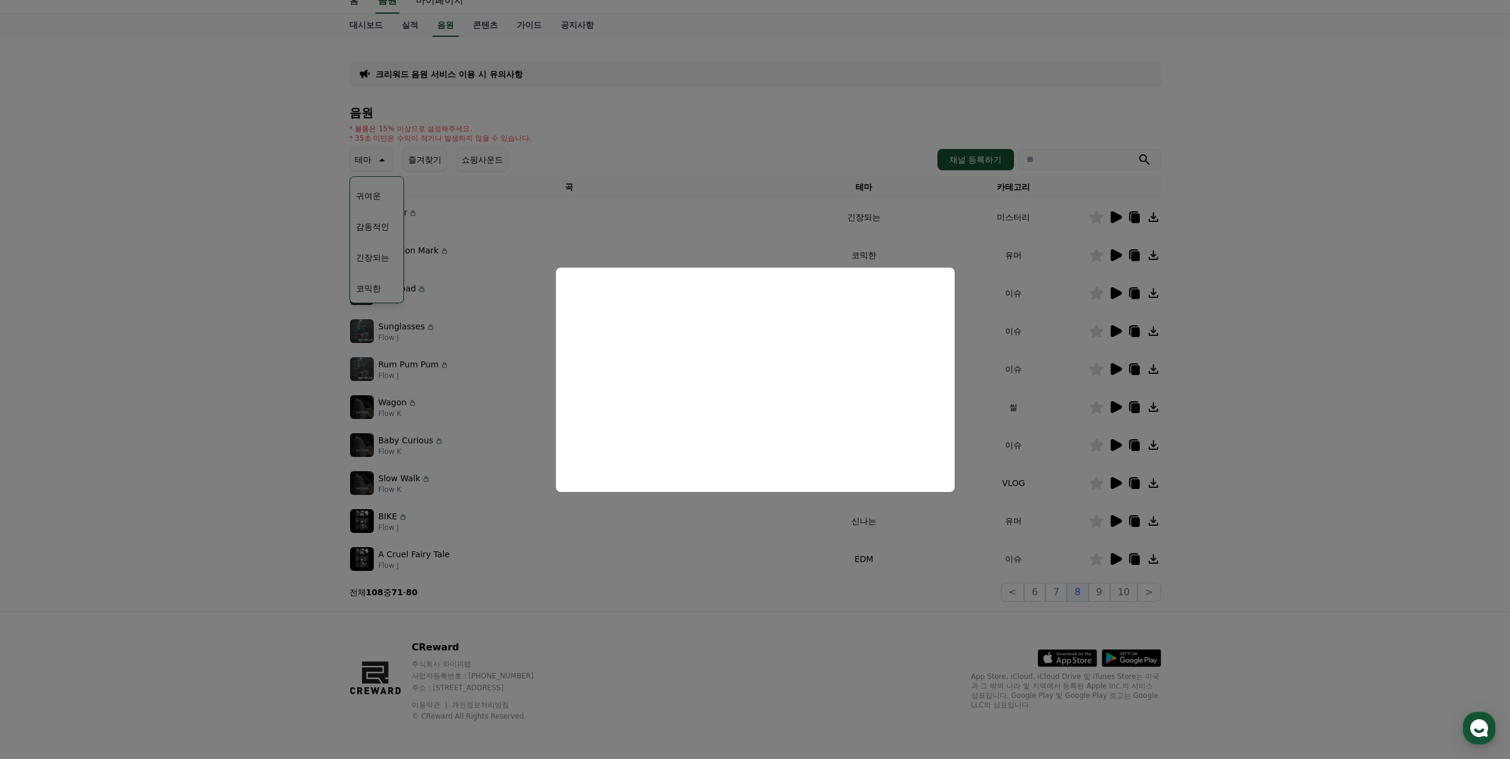
click at [259, 403] on button "close modal" at bounding box center [755, 379] width 1510 height 759
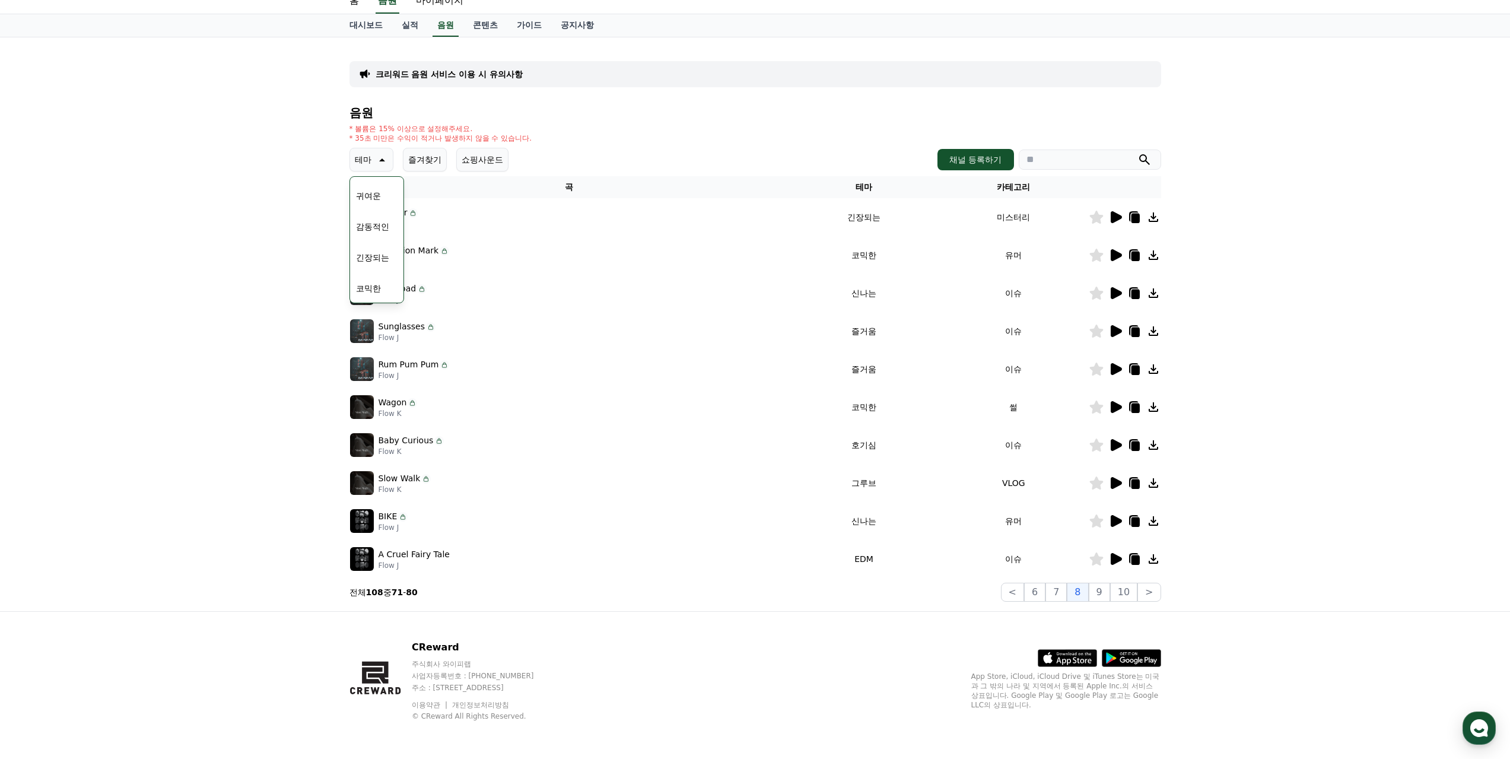
click at [261, 403] on div "크리워드 음원 서비스 이용 시 유의사항 음원 * 볼륨은 15% 이상으로 설정해주세요. * 35초 미만은 수익이 적거나 발생하지 않을 수 있습니…" at bounding box center [755, 324] width 1510 height 574
drag, startPoint x: 376, startPoint y: 402, endPoint x: 394, endPoint y: 404, distance: 18.5
click at [394, 404] on div "Wagon Flow K" at bounding box center [569, 407] width 438 height 24
click at [408, 402] on icon at bounding box center [412, 402] width 9 height 9
click at [410, 403] on icon at bounding box center [412, 402] width 9 height 9
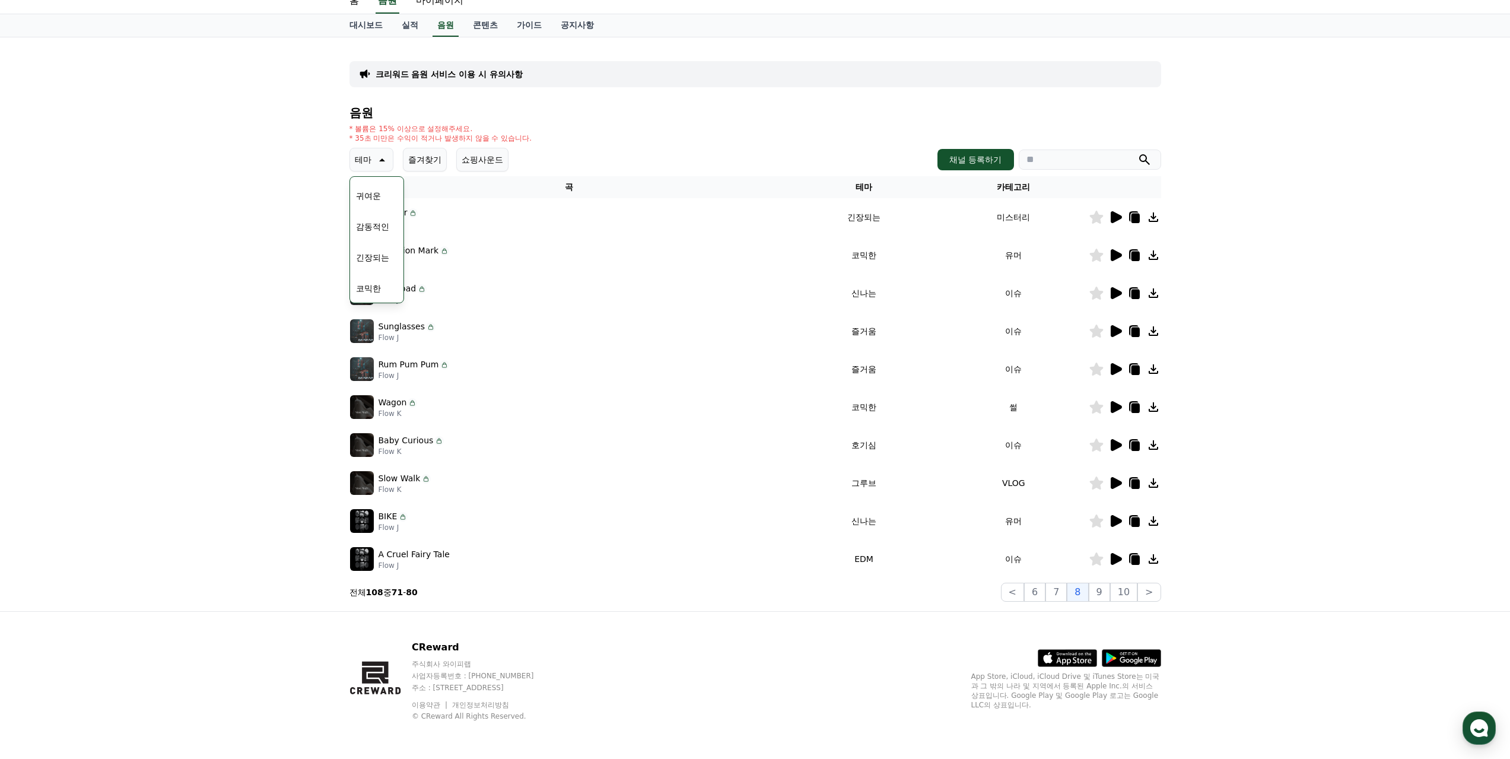
click at [410, 403] on icon at bounding box center [412, 402] width 9 height 9
click at [399, 409] on p "Flow K" at bounding box center [398, 413] width 39 height 9
click at [388, 413] on p "Flow K" at bounding box center [398, 413] width 39 height 9
click at [390, 403] on p "Wagon" at bounding box center [393, 402] width 28 height 12
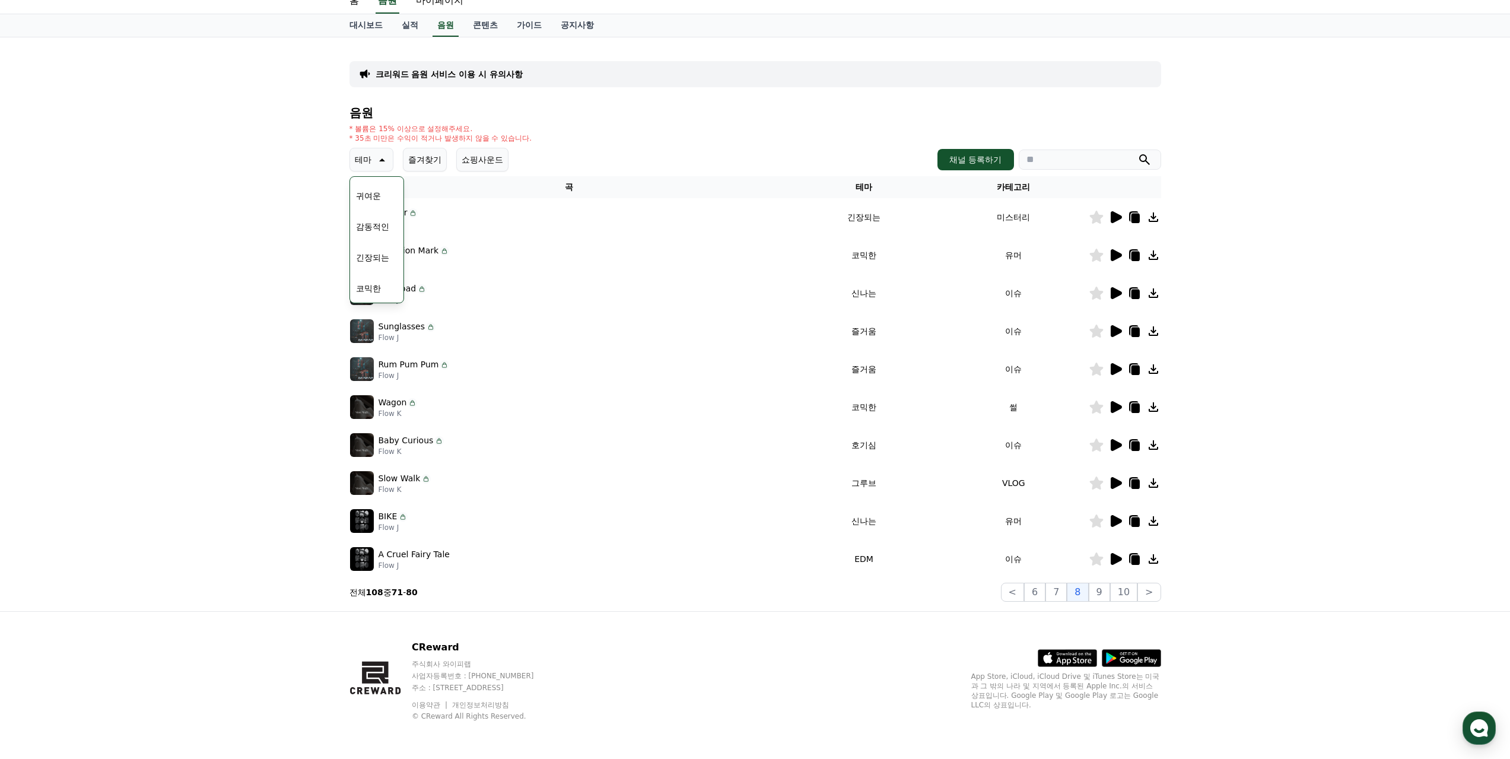
click at [209, 287] on div "크리워드 음원 서비스 이용 시 유의사항 음원 * 볼륨은 15% 이상으로 설정해주세요. * 35초 미만은 수익이 적거나 발생하지 않을 수 있습니…" at bounding box center [755, 324] width 1510 height 574
click at [385, 167] on button "테마" at bounding box center [371, 160] width 44 height 24
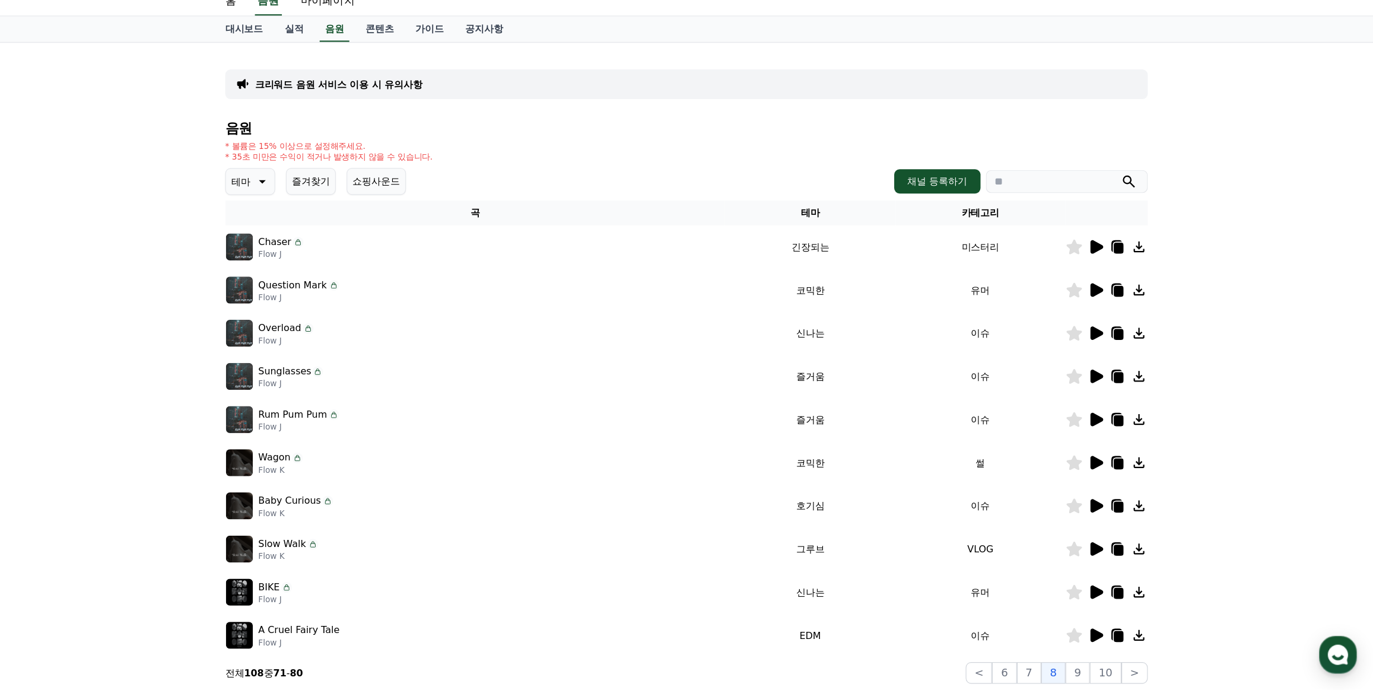
scroll to position [44, 0]
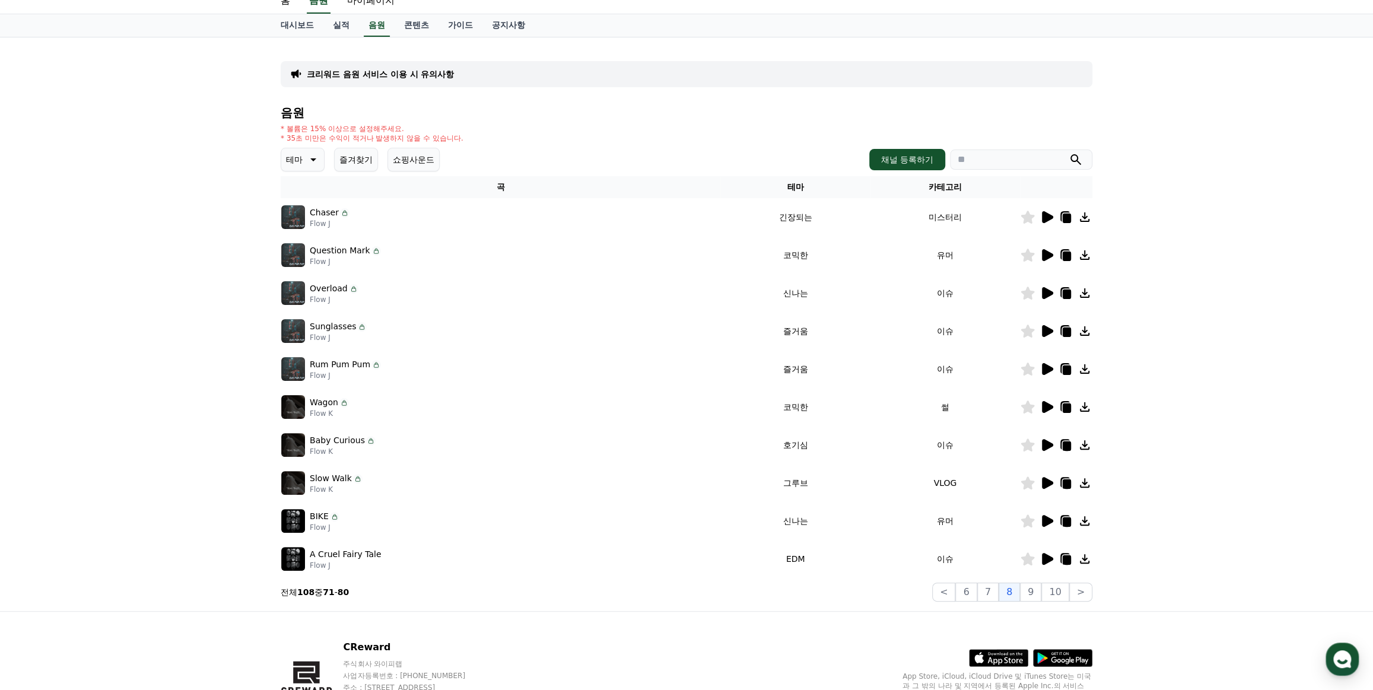
drag, startPoint x: 356, startPoint y: 453, endPoint x: 987, endPoint y: 445, distance: 630.7
click at [844, 445] on tr "Baby Curious Flow K 호기심 이슈" at bounding box center [687, 445] width 812 height 38
click at [844, 408] on icon at bounding box center [1047, 407] width 11 height 12
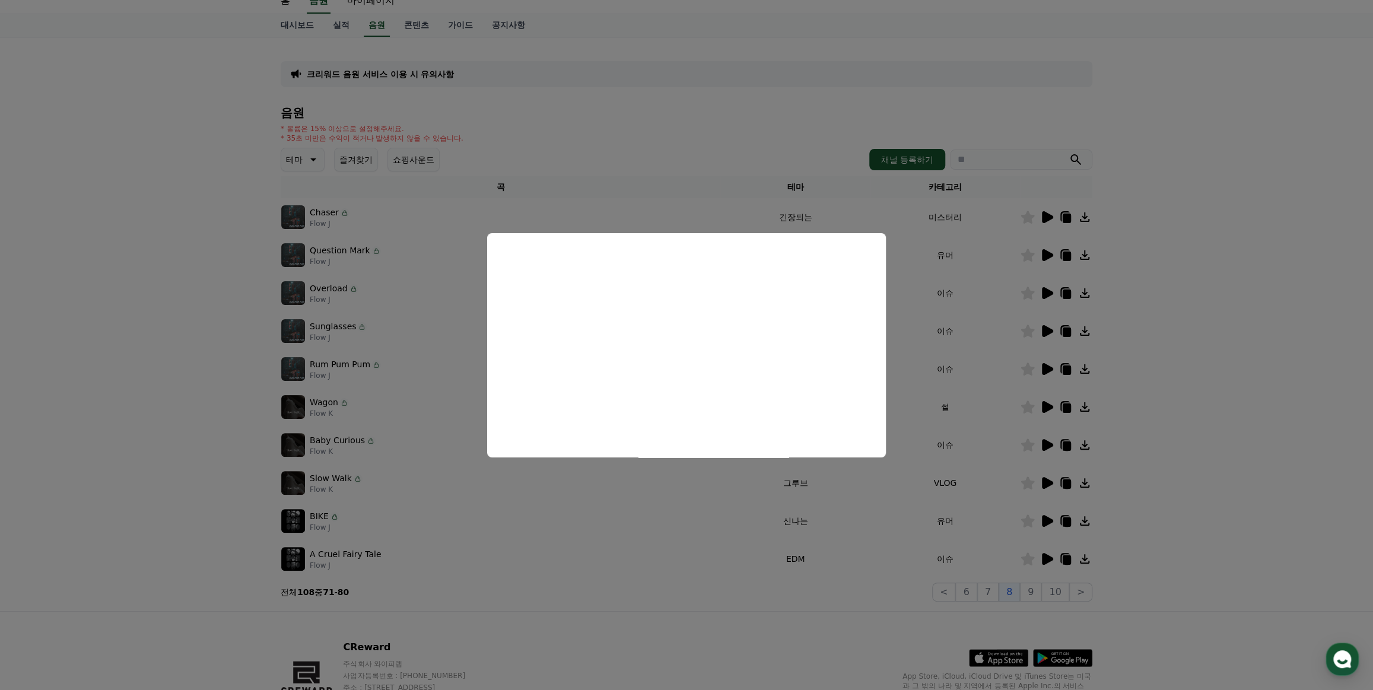
click at [444, 508] on button "close modal" at bounding box center [686, 345] width 1373 height 690
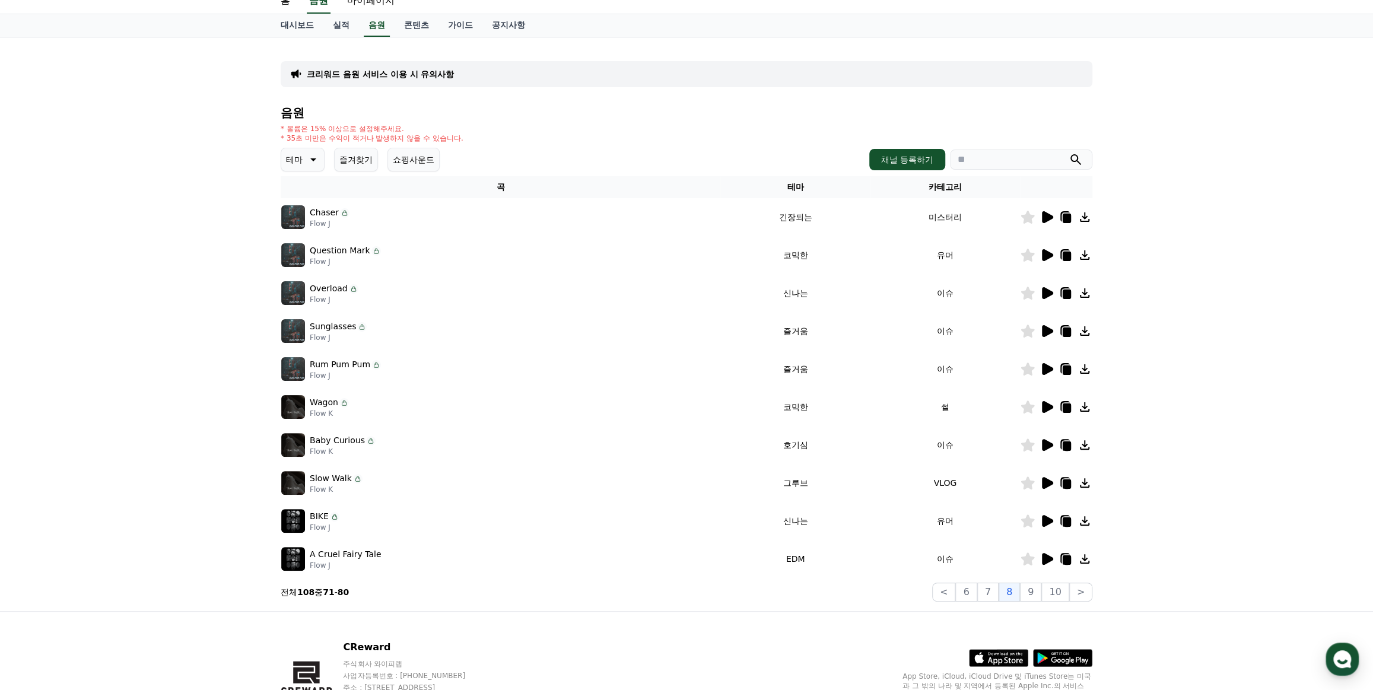
click at [346, 400] on icon at bounding box center [343, 402] width 9 height 9
click at [319, 403] on p "Wagon" at bounding box center [324, 402] width 28 height 12
click at [844, 401] on icon at bounding box center [1064, 406] width 9 height 11
click at [844, 544] on button "9" at bounding box center [1030, 592] width 21 height 19
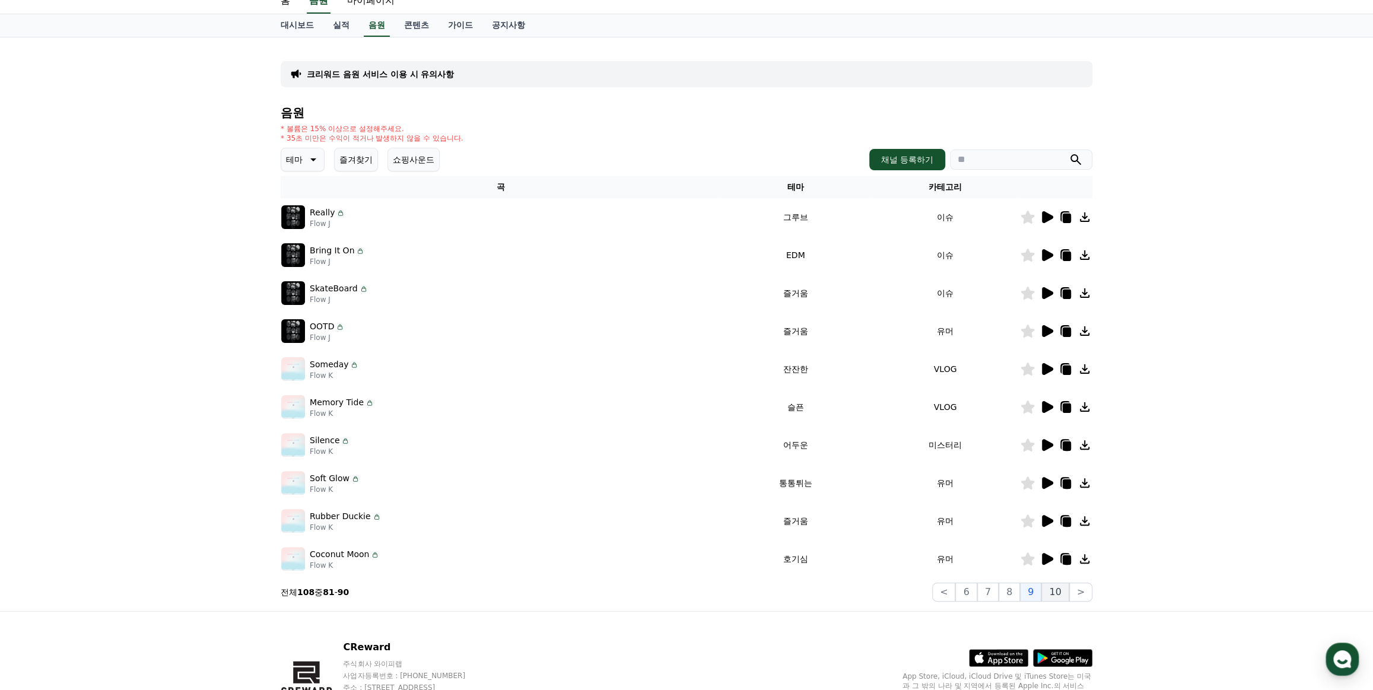
click at [844, 544] on button "10" at bounding box center [1054, 592] width 27 height 19
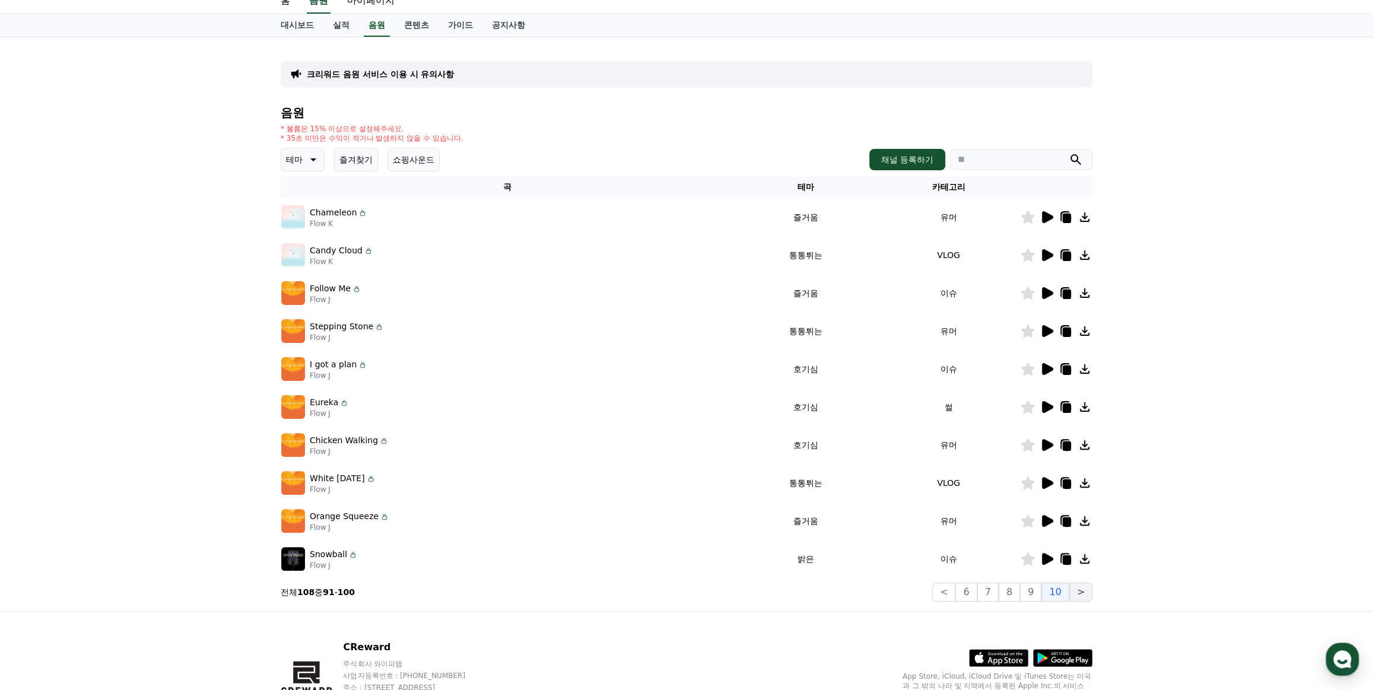
click at [844, 544] on button ">" at bounding box center [1080, 592] width 23 height 19
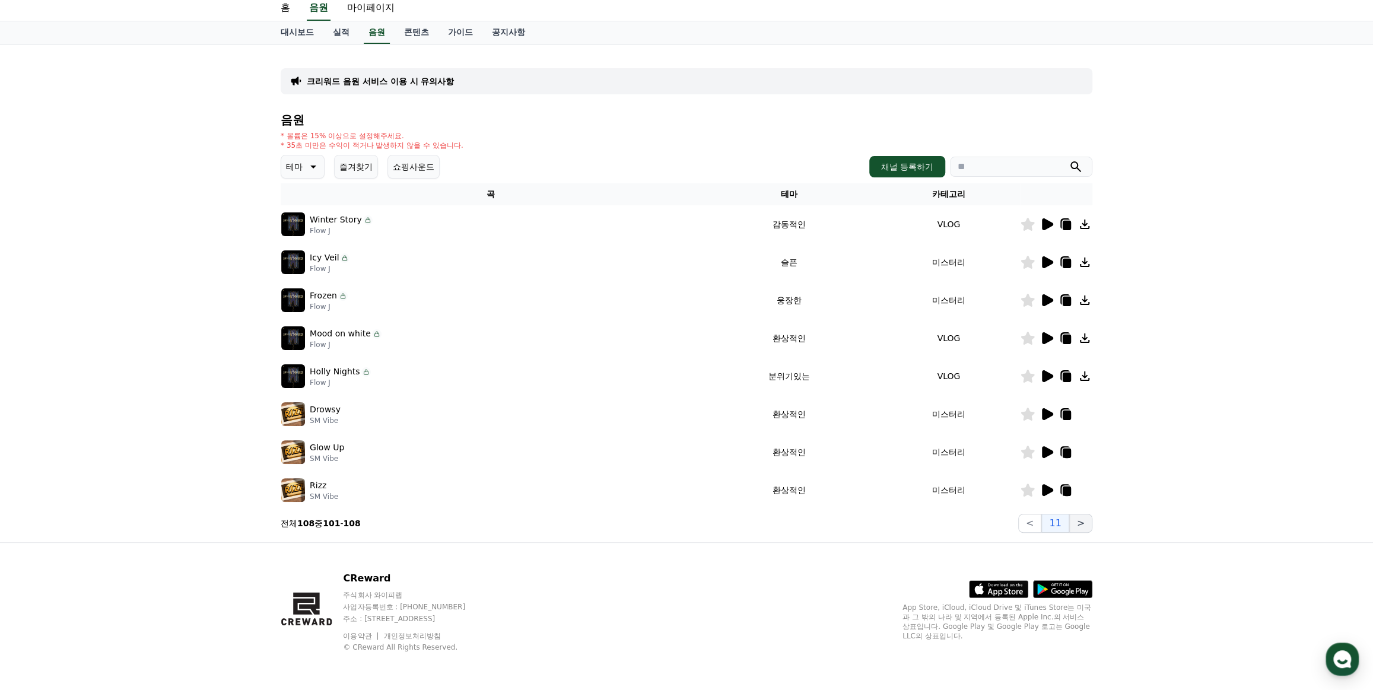
scroll to position [36, 0]
click at [844, 524] on button "<" at bounding box center [1029, 524] width 23 height 19
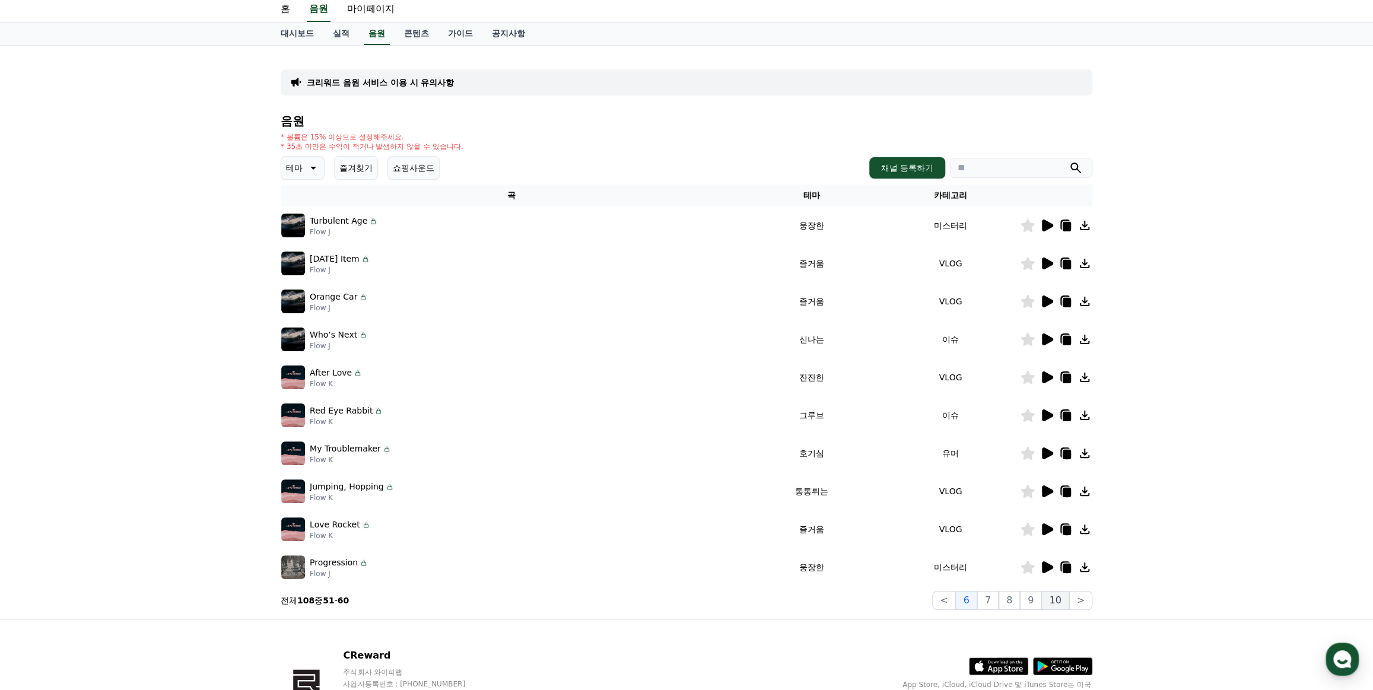
click at [844, 544] on button "10" at bounding box center [1054, 600] width 27 height 19
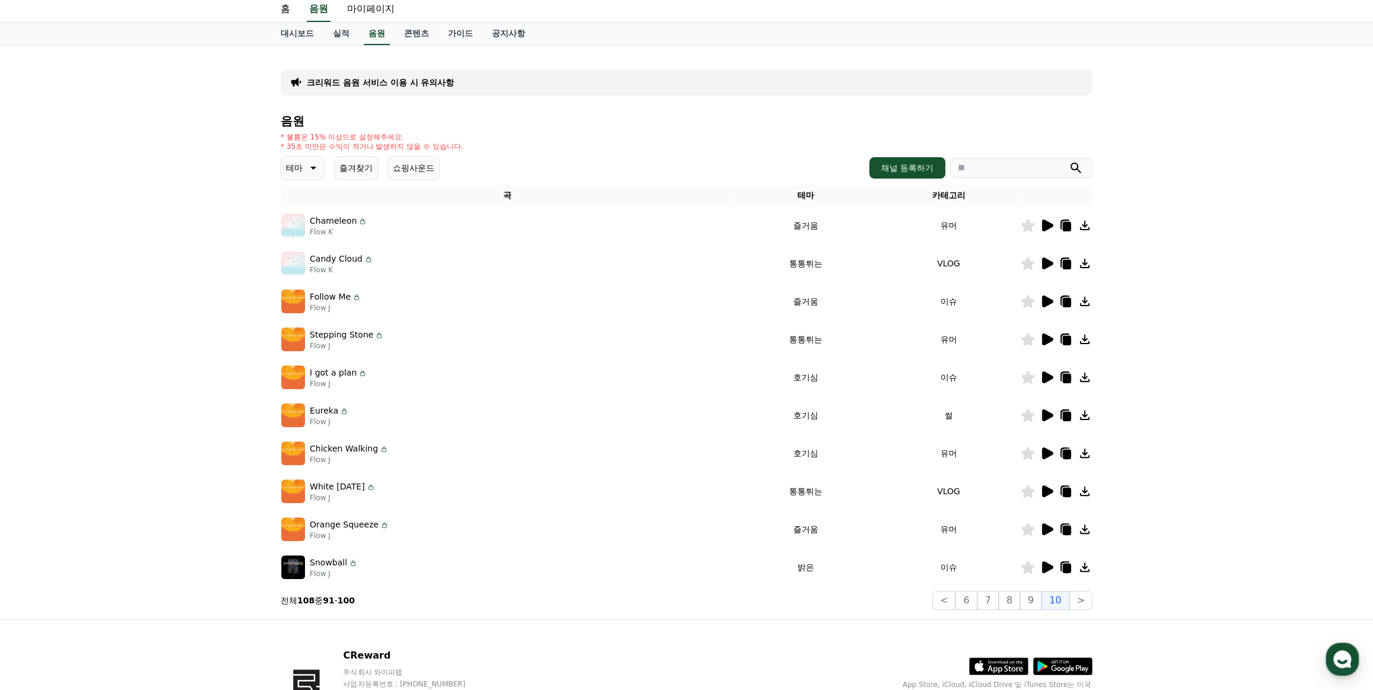
click at [844, 415] on icon at bounding box center [1047, 415] width 11 height 12
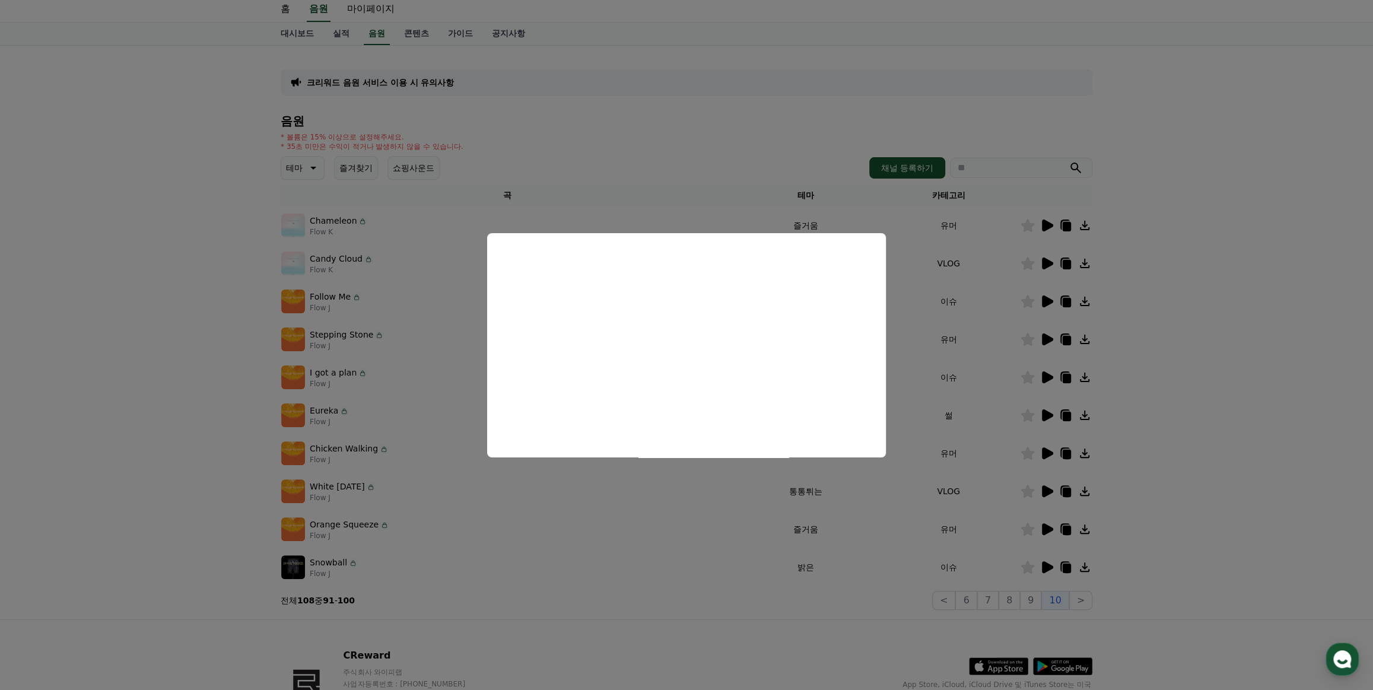
click at [844, 397] on button "close modal" at bounding box center [686, 345] width 1373 height 690
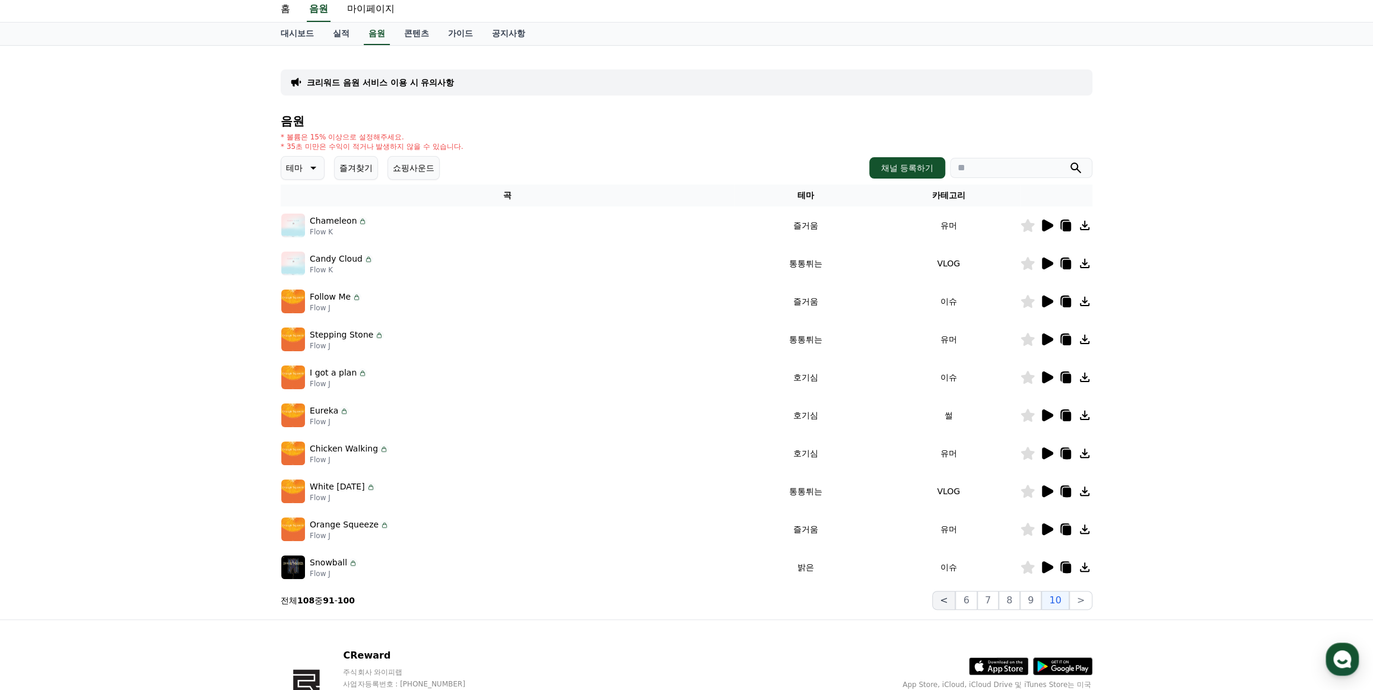
click at [844, 544] on button "<" at bounding box center [943, 600] width 23 height 19
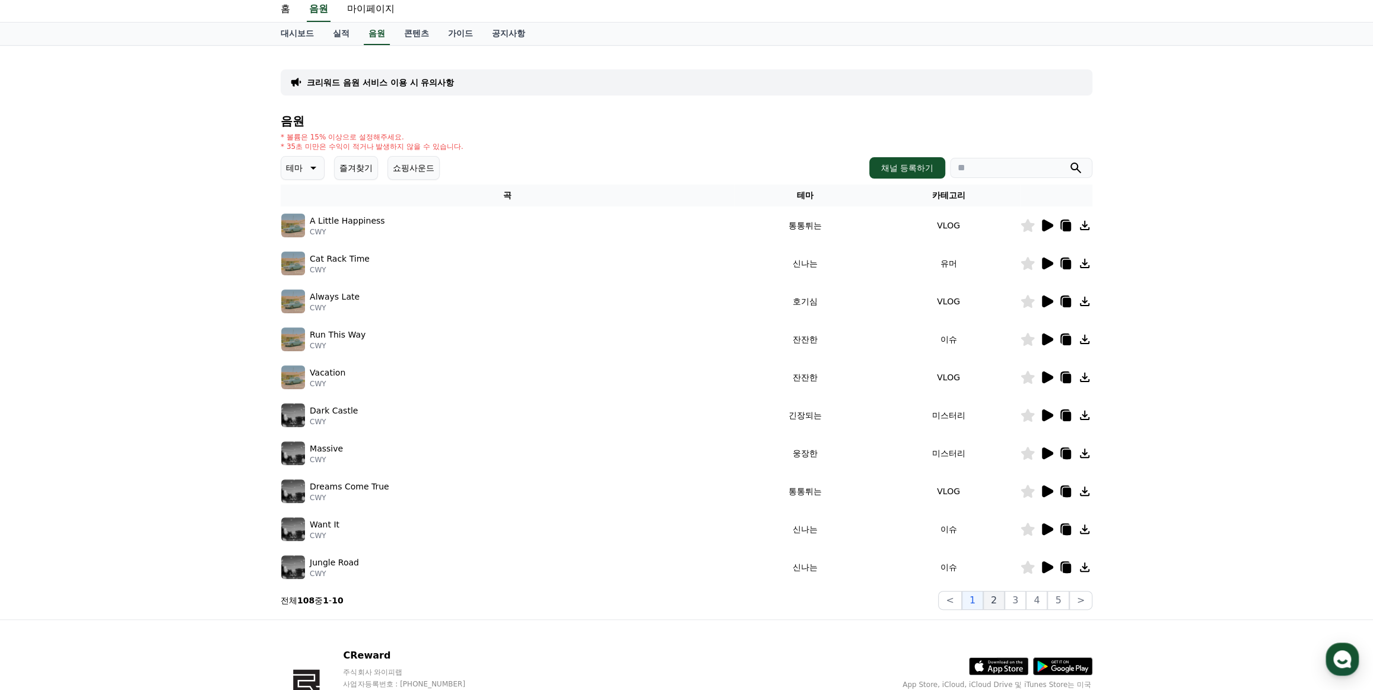
click at [844, 544] on button "2" at bounding box center [993, 600] width 21 height 19
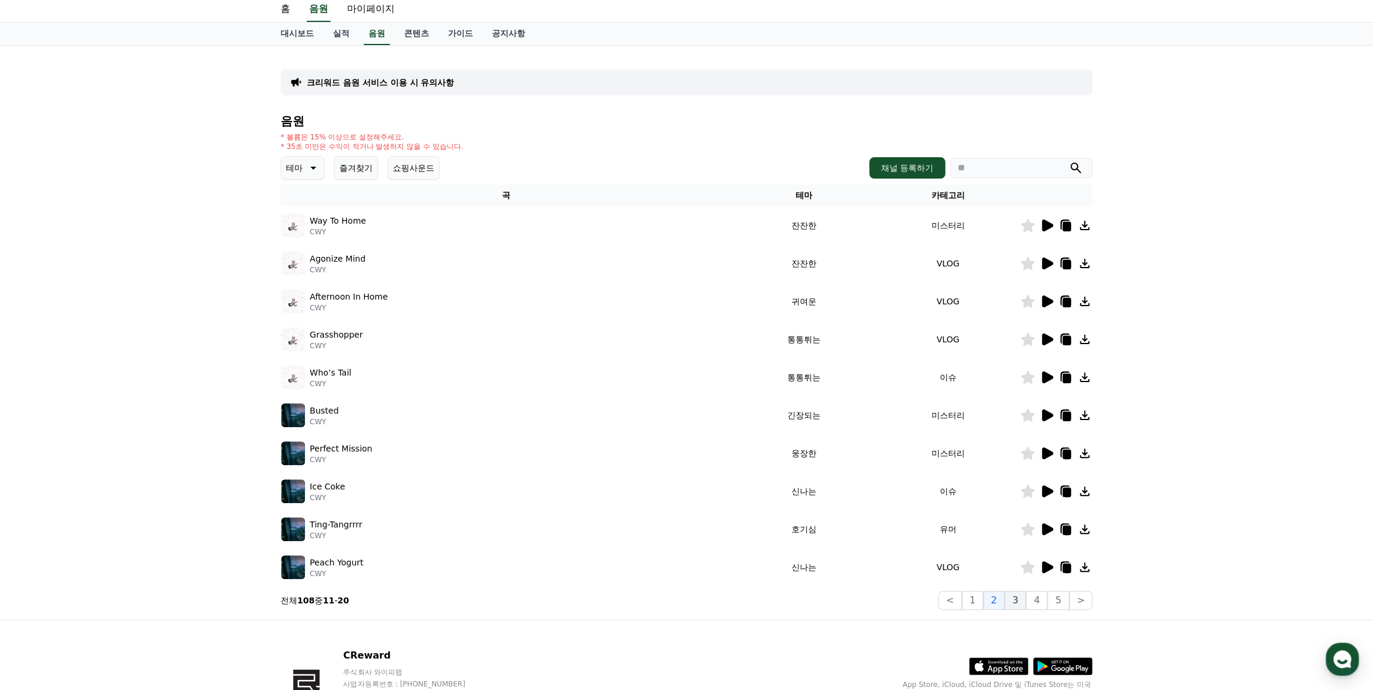
click at [844, 544] on button "3" at bounding box center [1014, 600] width 21 height 19
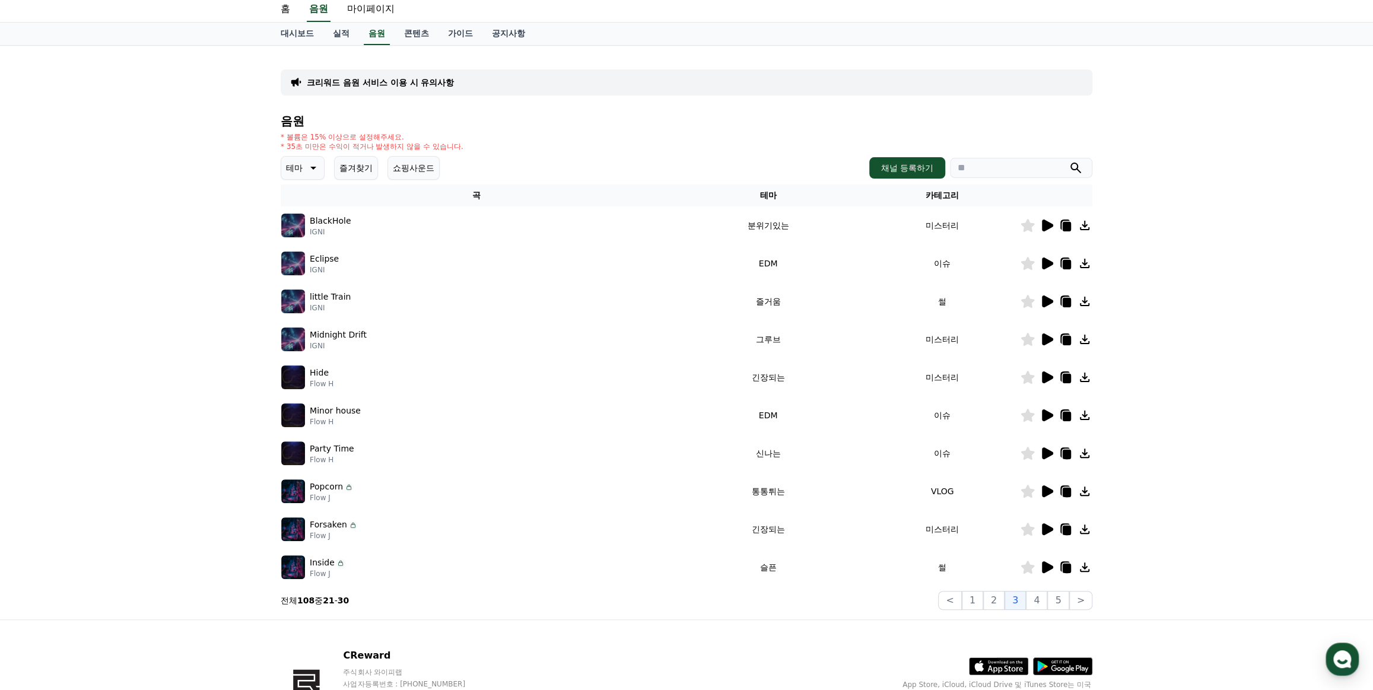
click at [844, 544] on div at bounding box center [1055, 567] width 71 height 14
click at [844, 544] on icon at bounding box center [1046, 567] width 14 height 14
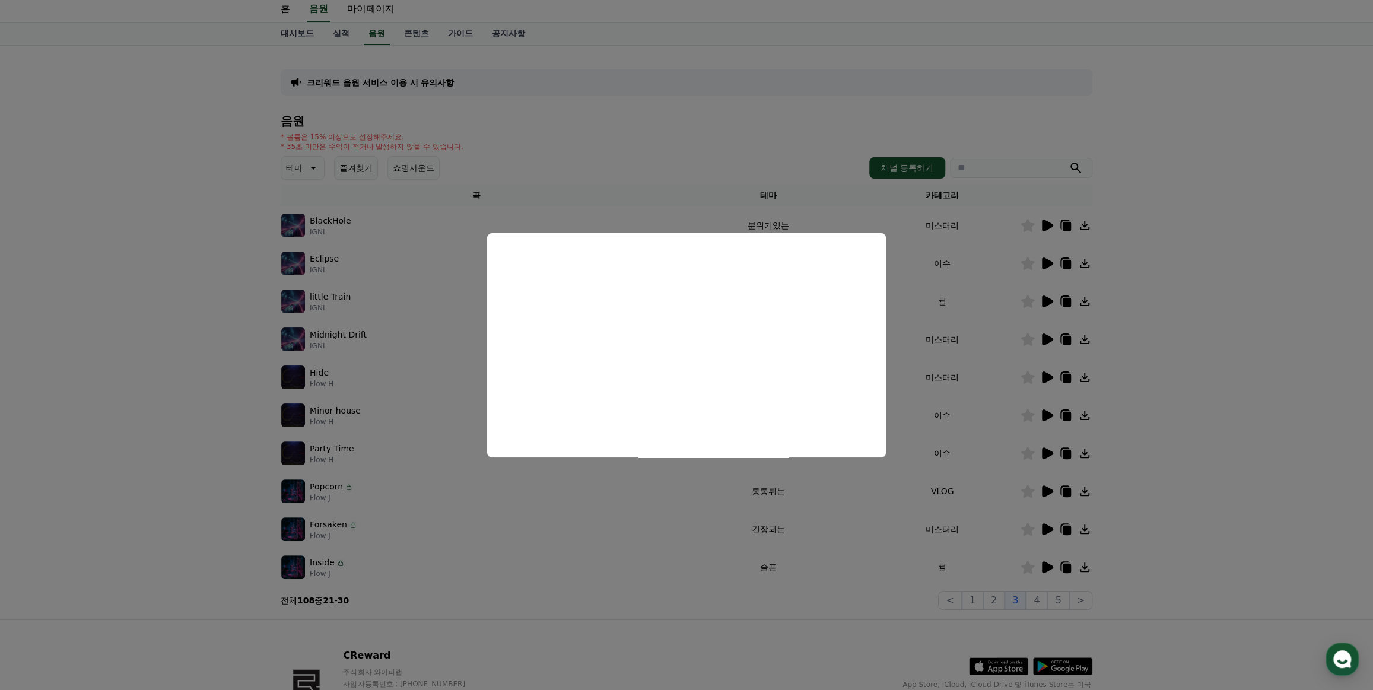
drag, startPoint x: 1130, startPoint y: 357, endPoint x: 1123, endPoint y: 361, distance: 7.4
click at [844, 358] on button "close modal" at bounding box center [686, 345] width 1373 height 690
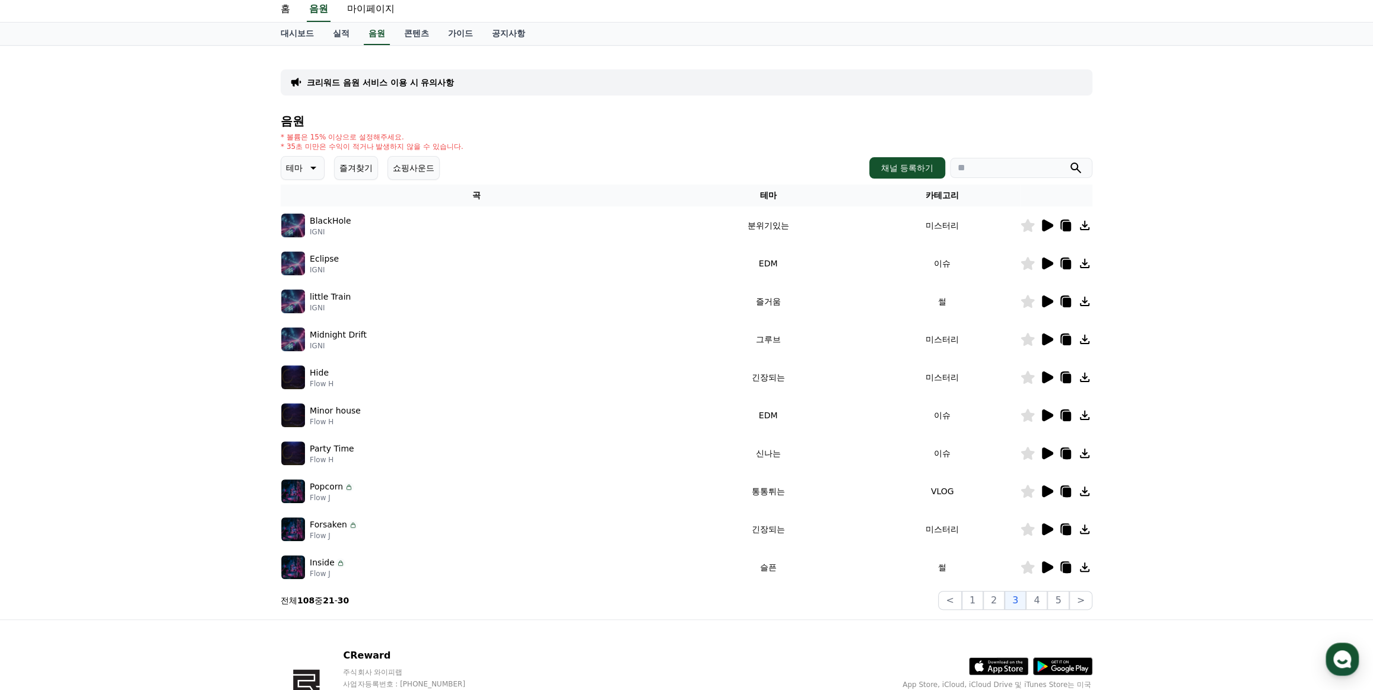
click at [844, 297] on icon at bounding box center [1047, 301] width 11 height 12
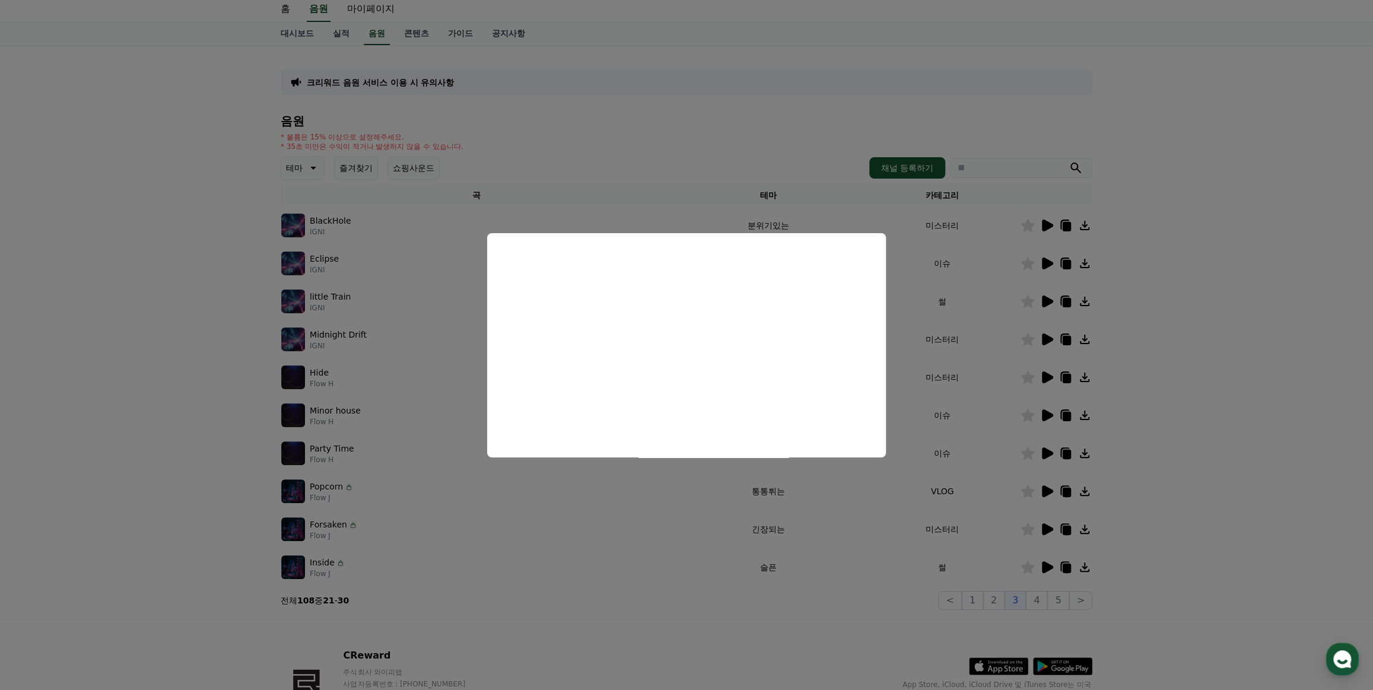
click at [844, 355] on button "close modal" at bounding box center [686, 345] width 1373 height 690
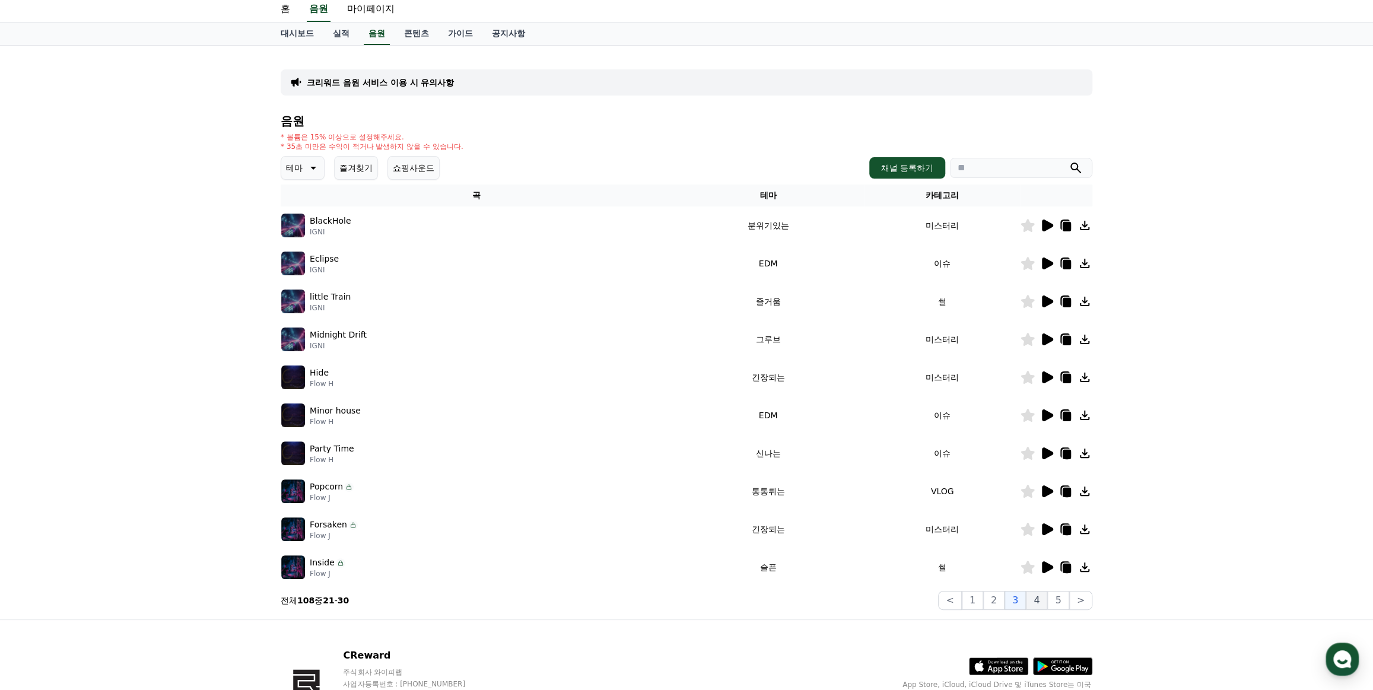
click at [844, 544] on button "4" at bounding box center [1036, 600] width 21 height 19
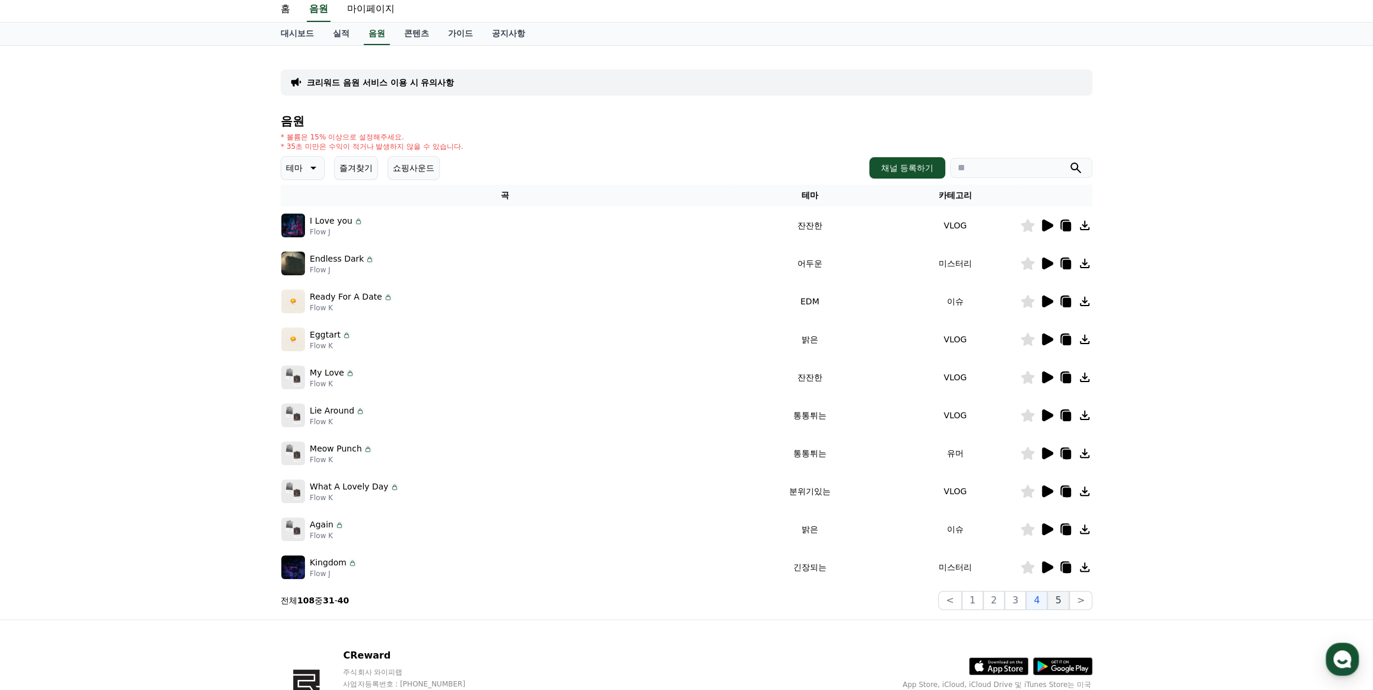
click at [844, 544] on button "5" at bounding box center [1057, 600] width 21 height 19
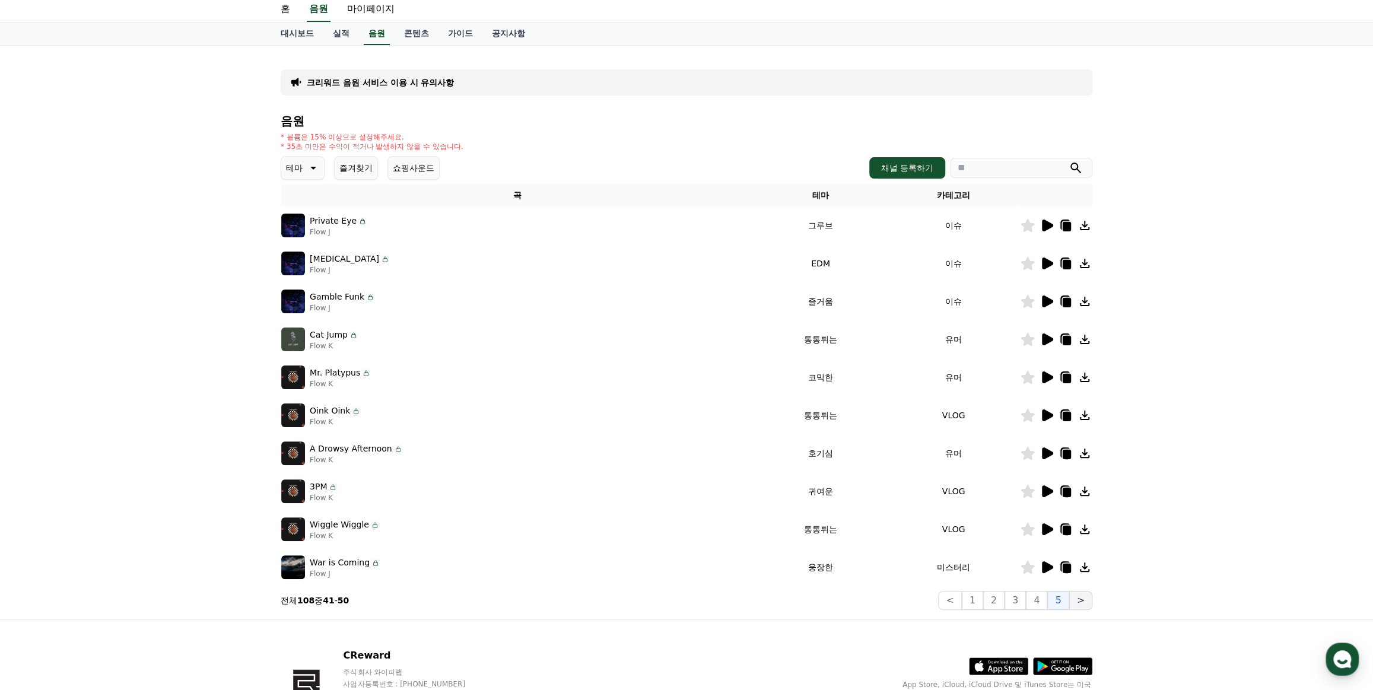
click at [844, 544] on button ">" at bounding box center [1080, 600] width 23 height 19
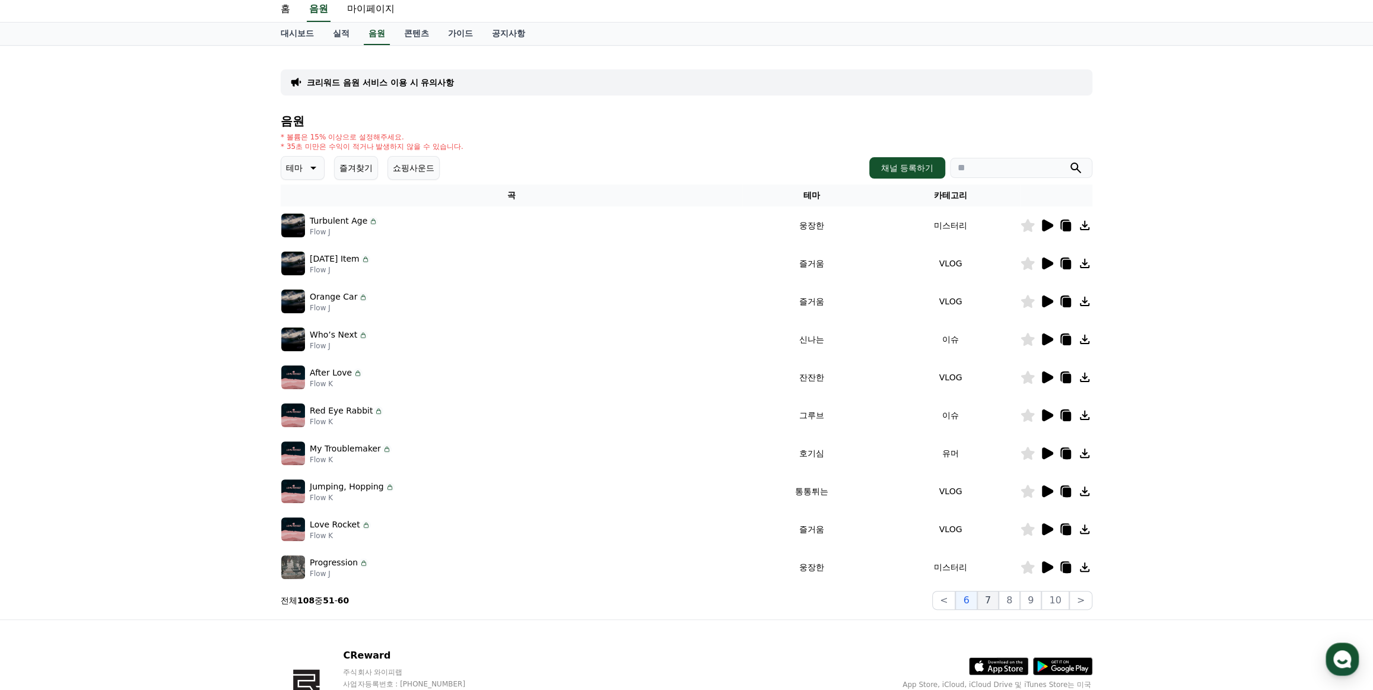
click at [844, 544] on button "7" at bounding box center [987, 600] width 21 height 19
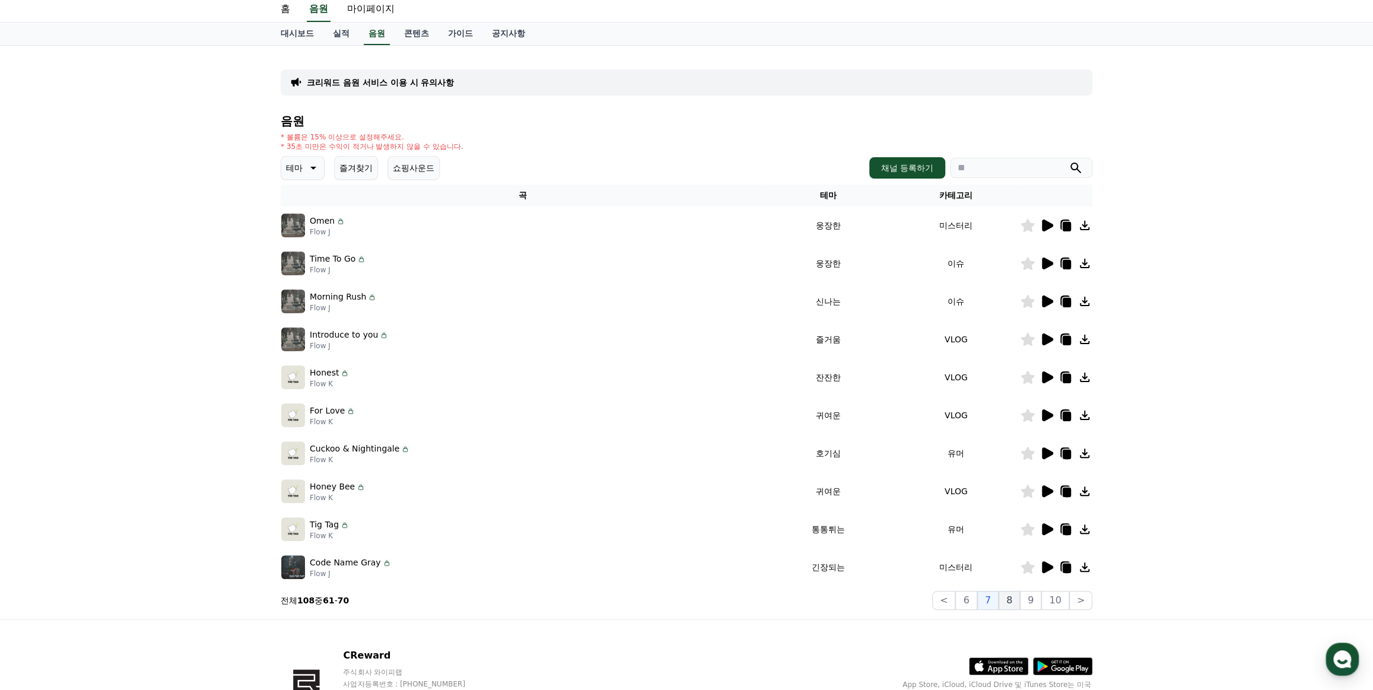
click at [844, 544] on button "8" at bounding box center [1009, 600] width 21 height 19
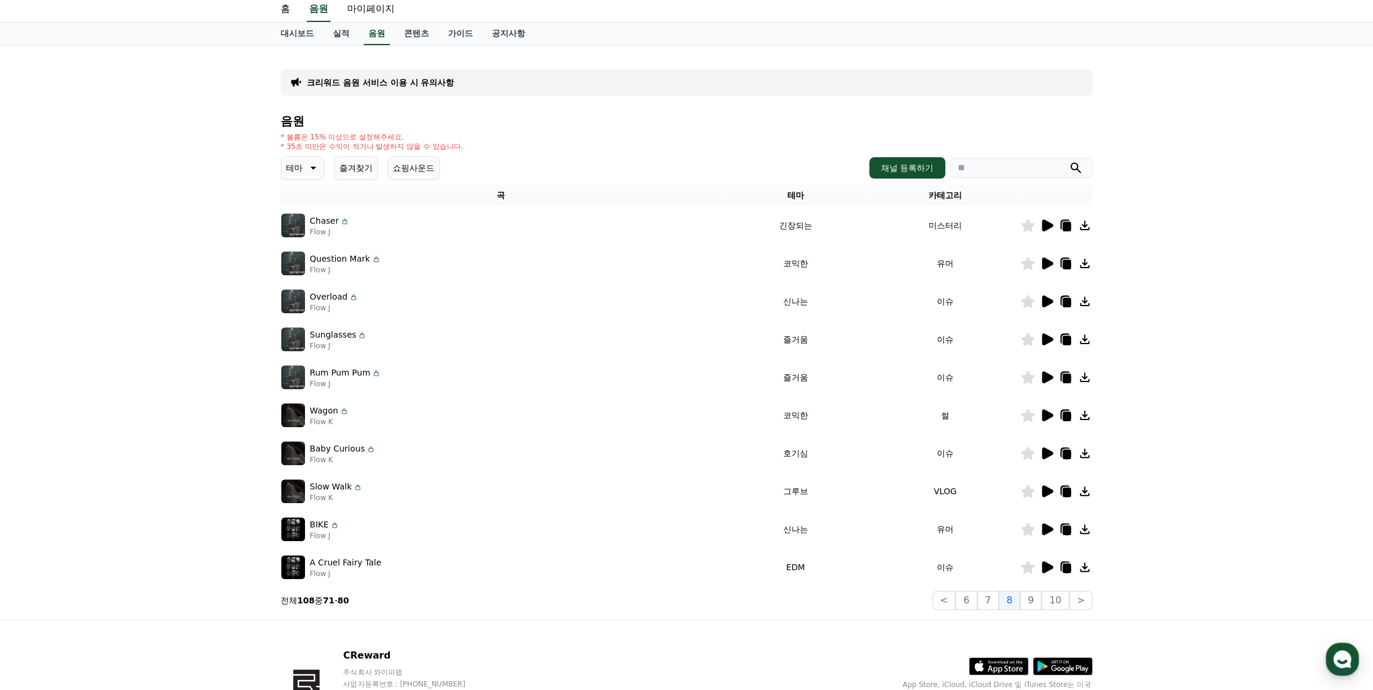
click at [844, 415] on icon at bounding box center [1047, 415] width 11 height 12
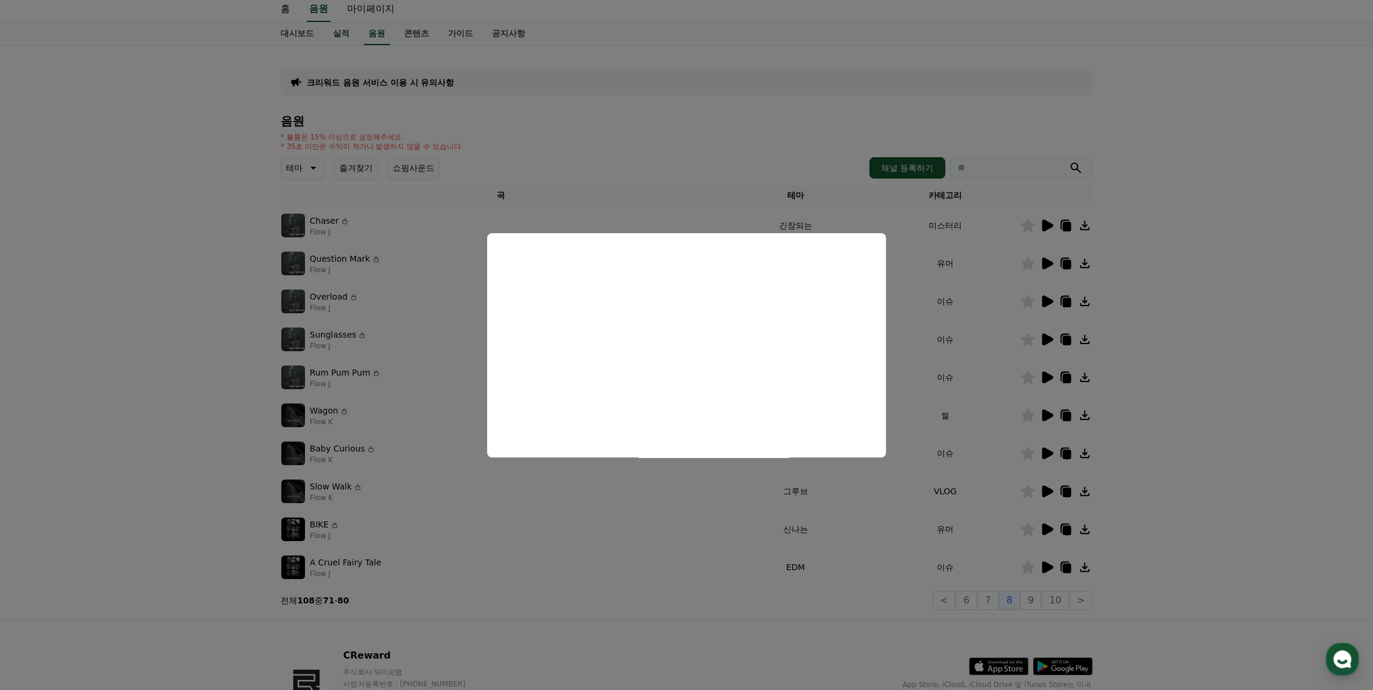
click at [844, 398] on button "close modal" at bounding box center [686, 345] width 1373 height 690
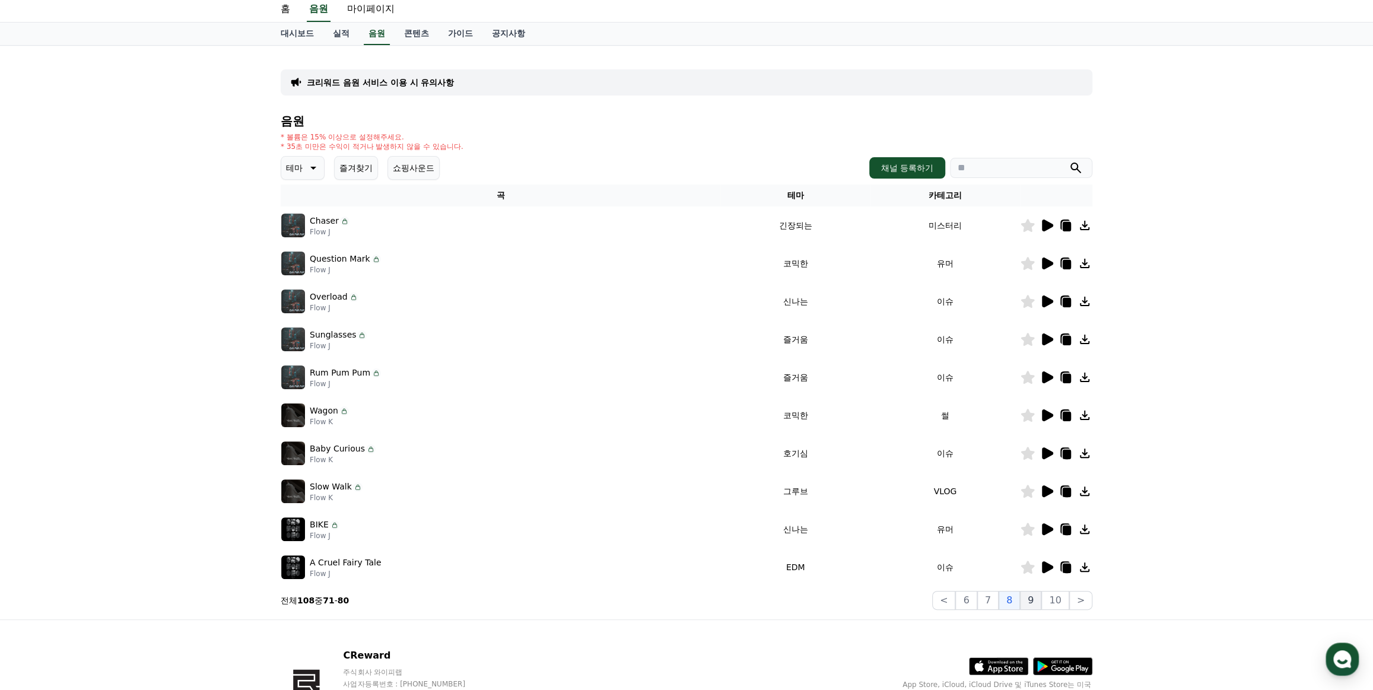
click at [844, 544] on button "9" at bounding box center [1030, 600] width 21 height 19
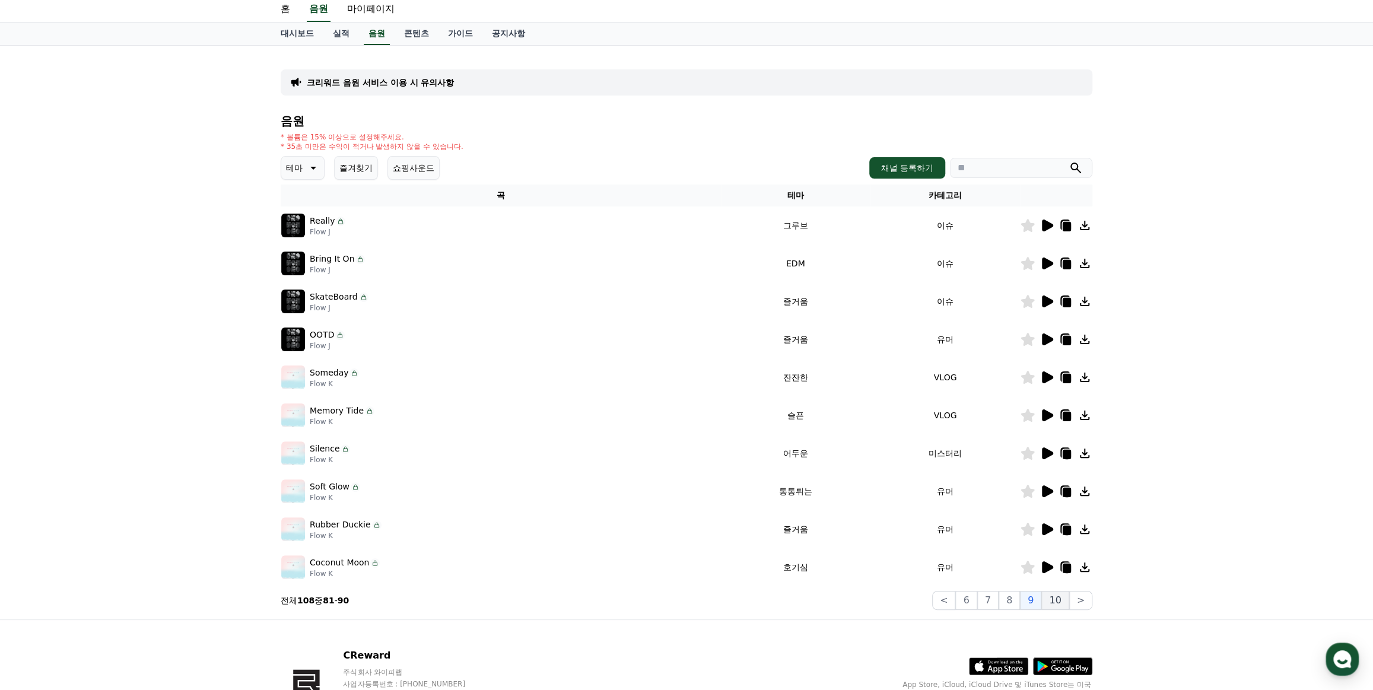
click at [844, 544] on button "10" at bounding box center [1054, 600] width 27 height 19
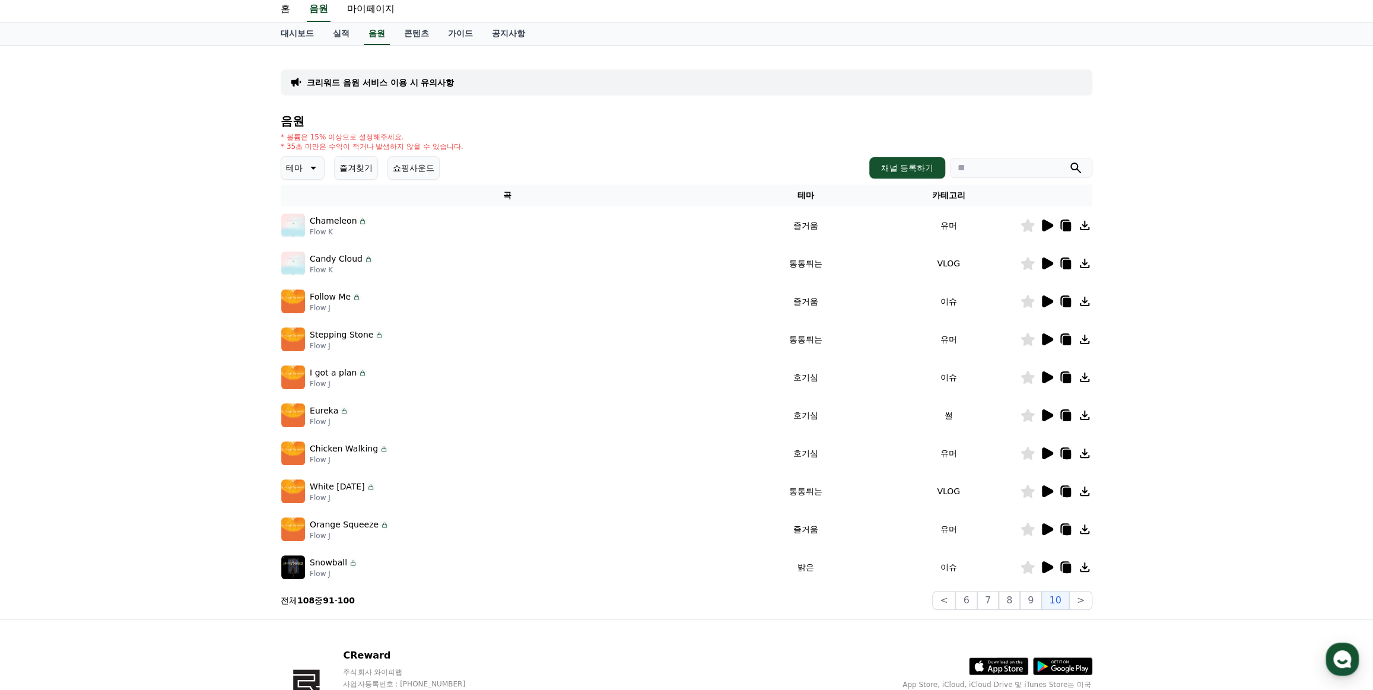
click at [844, 169] on input "search" at bounding box center [1021, 168] width 142 height 20
type input "*"
type input "**"
click at [844, 161] on button "submit" at bounding box center [1076, 168] width 14 height 14
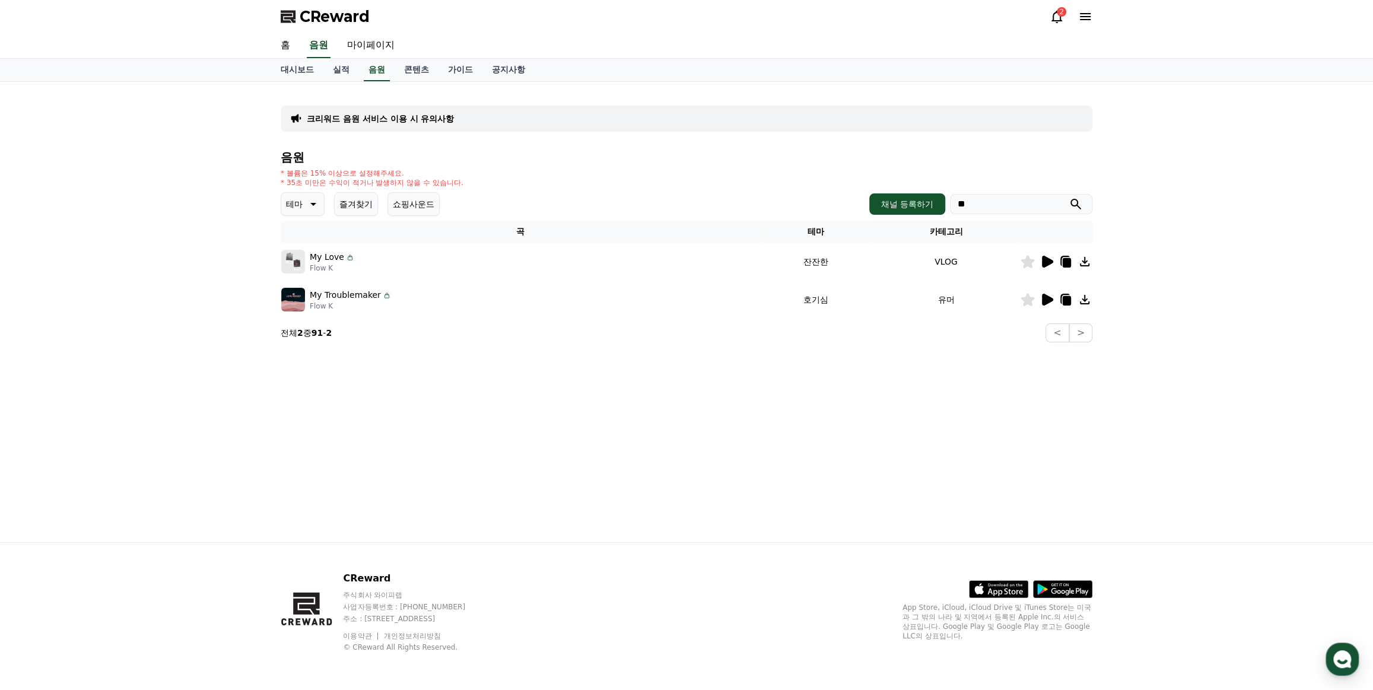
click at [844, 296] on icon at bounding box center [1067, 300] width 8 height 9
